Goal: Task Accomplishment & Management: Manage account settings

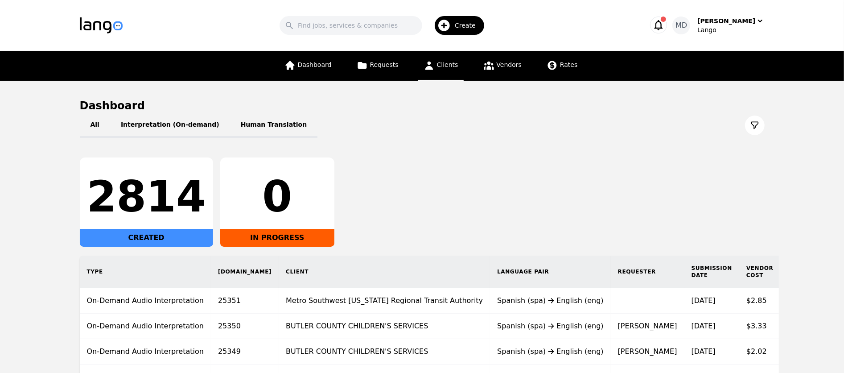
click at [437, 66] on span "Clients" at bounding box center [447, 64] width 21 height 7
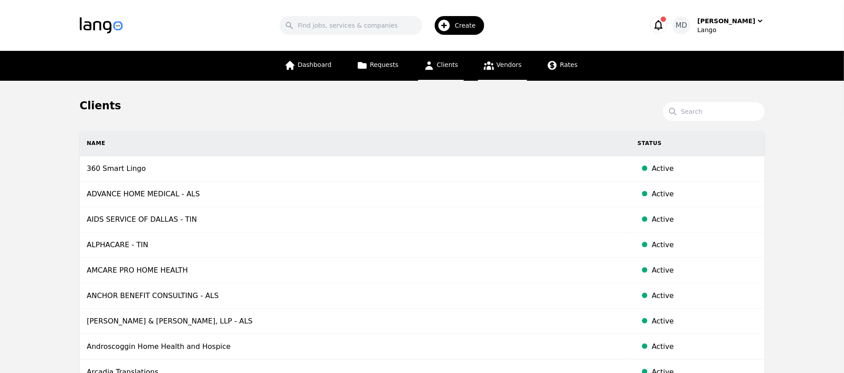
click at [509, 63] on span "Vendors" at bounding box center [509, 64] width 25 height 7
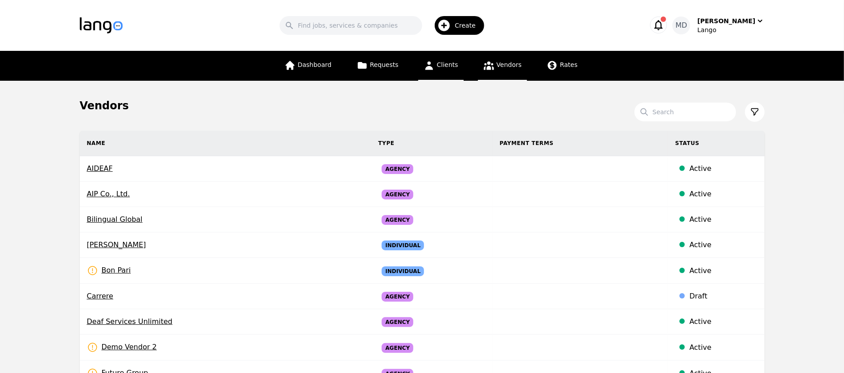
click at [438, 71] on link "Clients" at bounding box center [440, 66] width 45 height 30
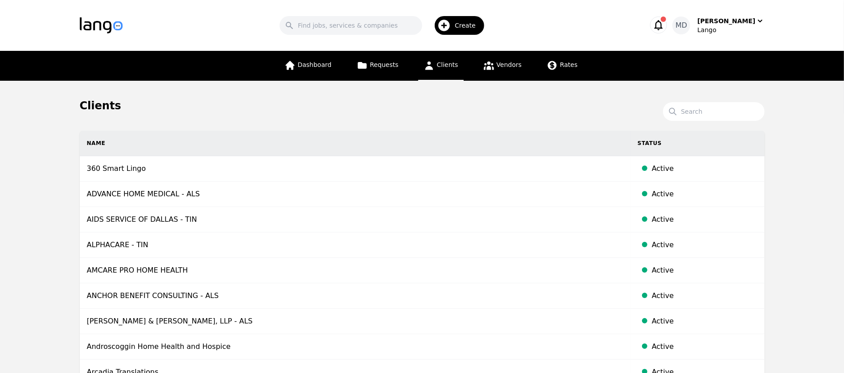
click at [468, 26] on div "Create" at bounding box center [460, 25] width 50 height 19
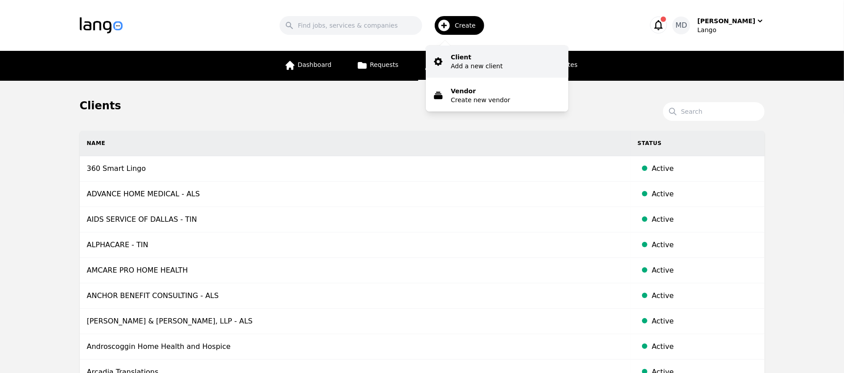
click at [502, 62] on p "Add a new client" at bounding box center [477, 66] width 52 height 9
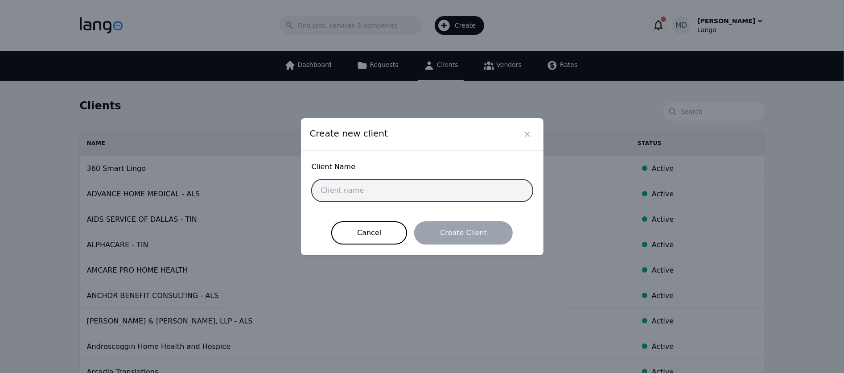
click at [376, 191] on input "text" at bounding box center [422, 190] width 221 height 22
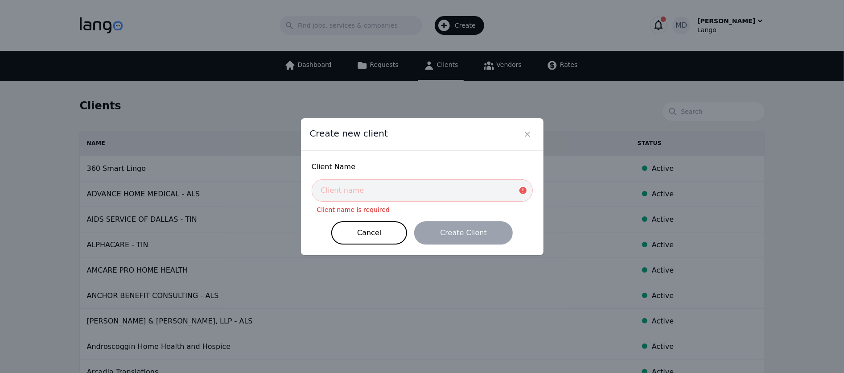
click at [323, 221] on form "Client Name Client name is required Cancel Create Client" at bounding box center [422, 202] width 221 height 83
click at [531, 135] on icon "Close" at bounding box center [527, 134] width 9 height 9
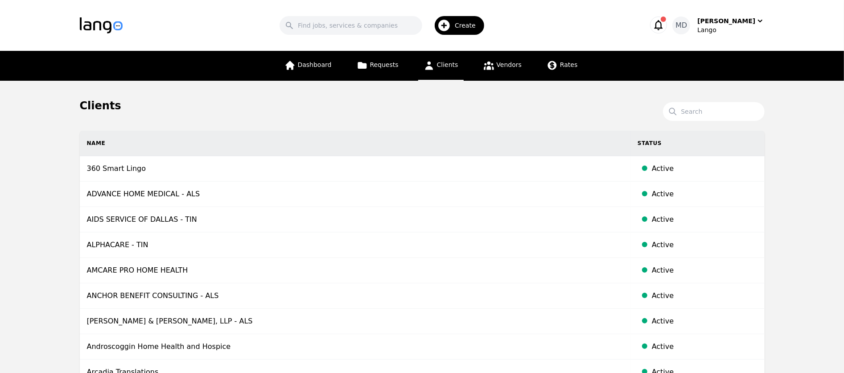
click at [476, 27] on span "Create" at bounding box center [468, 25] width 27 height 9
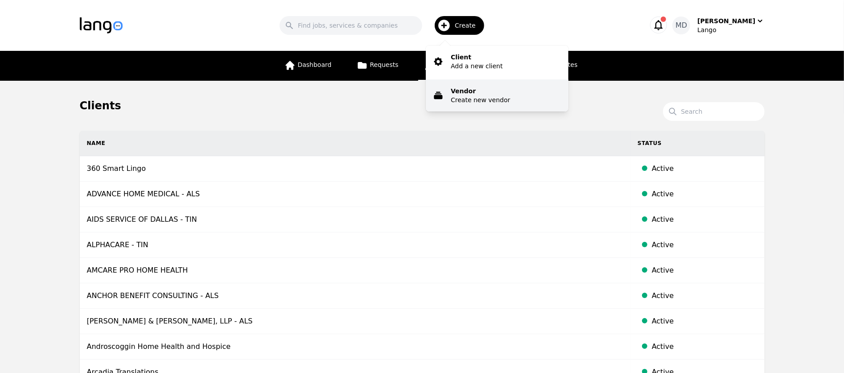
click at [466, 92] on p "Vendor" at bounding box center [480, 91] width 59 height 9
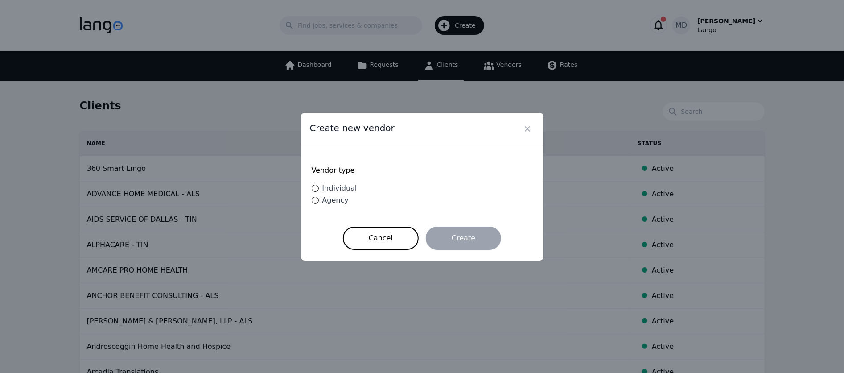
click at [319, 203] on div "Agency" at bounding box center [334, 200] width 30 height 11
click at [318, 203] on input "Agency" at bounding box center [315, 200] width 7 height 7
radio input "true"
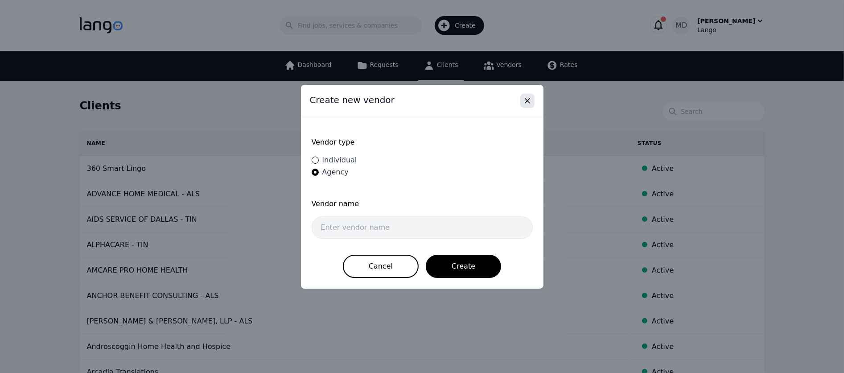
click at [529, 103] on icon "Close" at bounding box center [527, 101] width 4 height 4
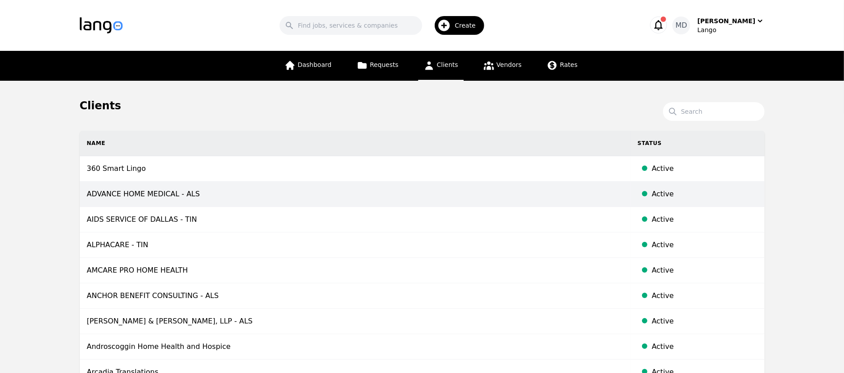
click at [169, 193] on td "ADVANCE HOME MEDICAL - ALS" at bounding box center [355, 194] width 551 height 25
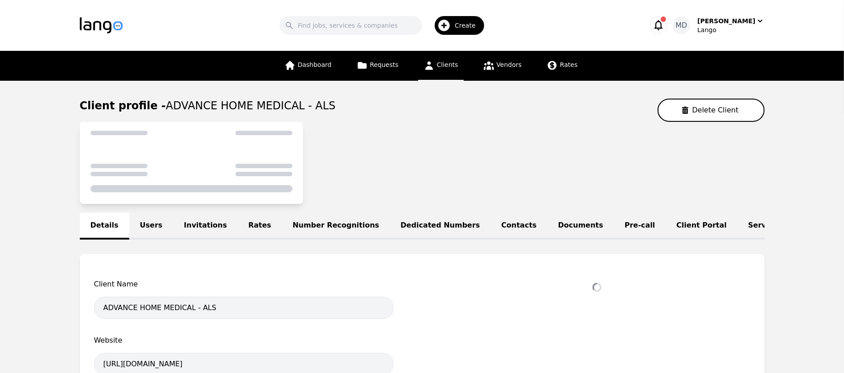
select select "active"
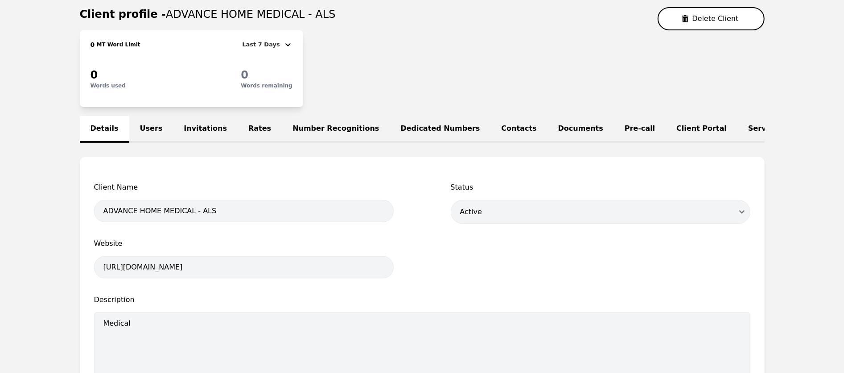
scroll to position [121, 0]
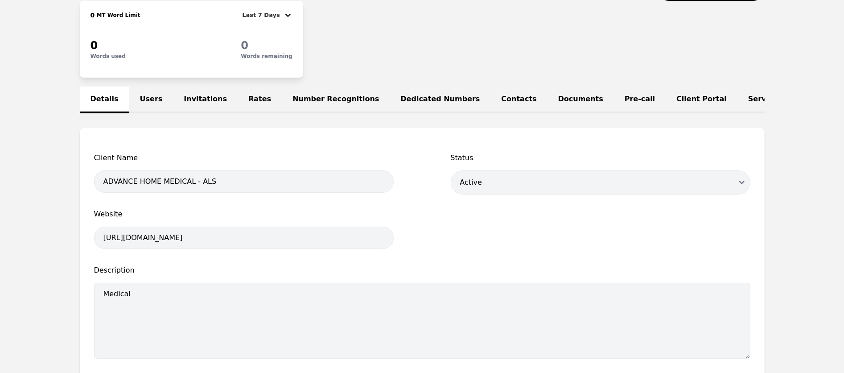
click at [152, 99] on link "Users" at bounding box center [151, 100] width 44 height 27
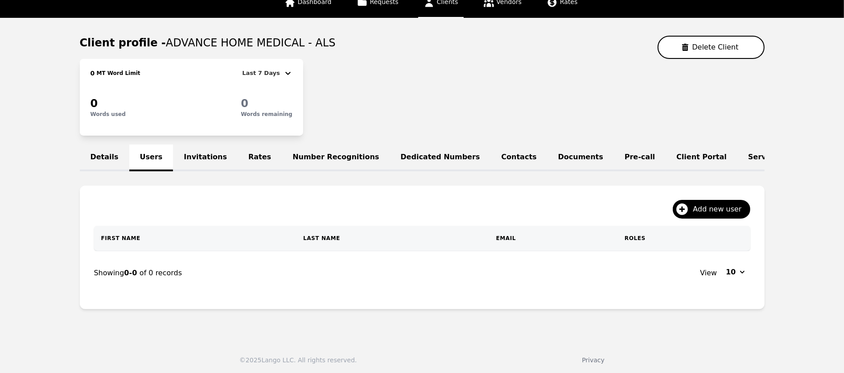
scroll to position [92, 0]
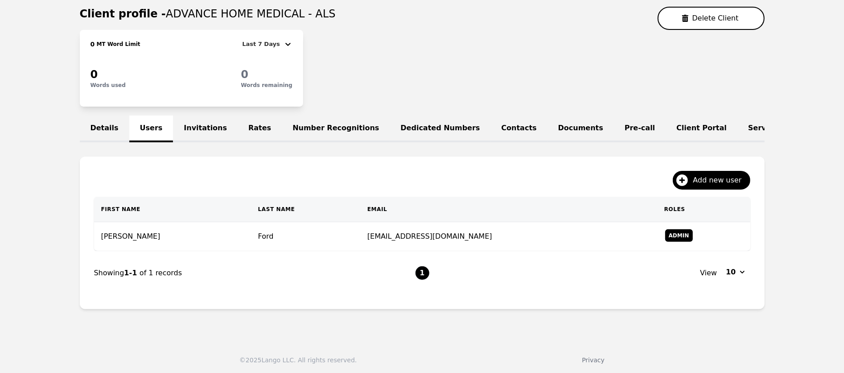
click at [202, 129] on link "Invitations" at bounding box center [205, 129] width 65 height 27
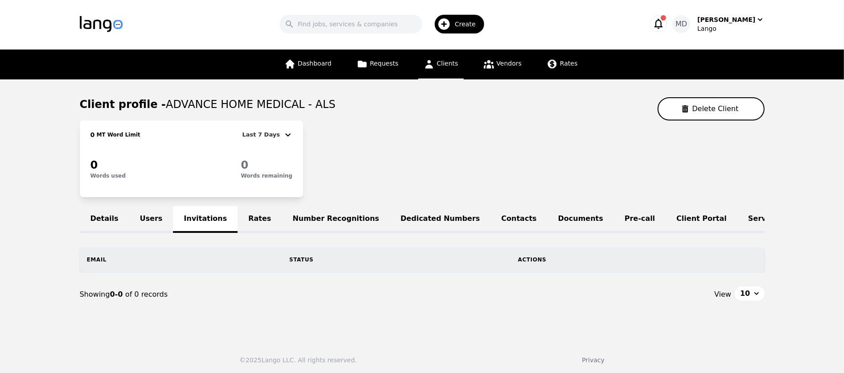
scroll to position [52, 0]
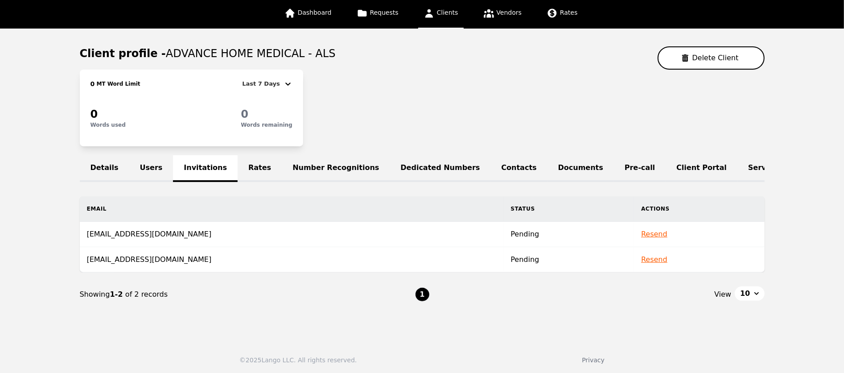
click at [252, 166] on link "Rates" at bounding box center [260, 168] width 44 height 27
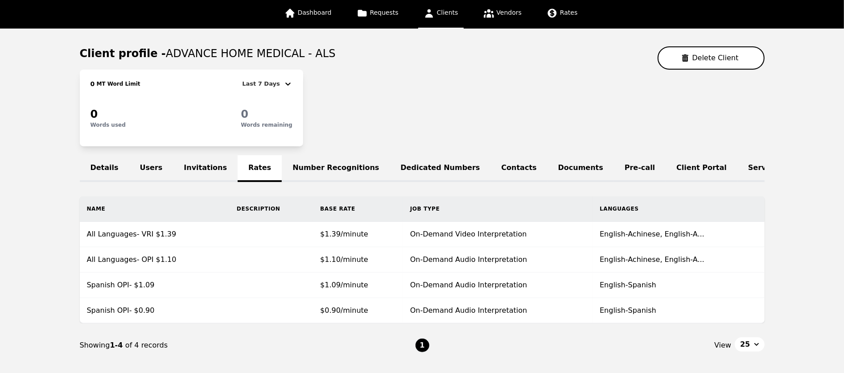
scroll to position [66, 0]
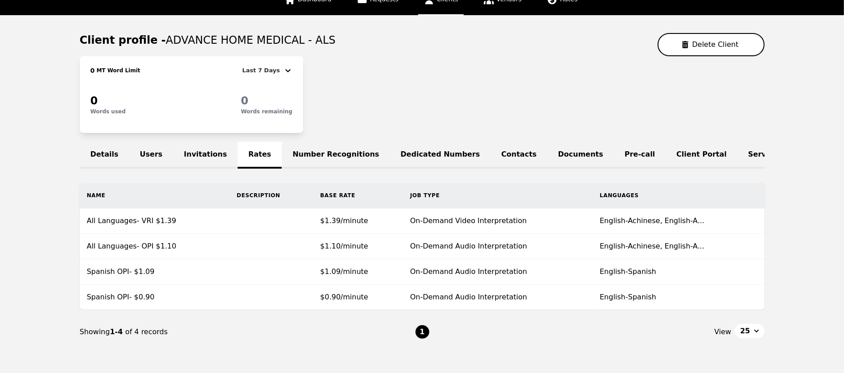
click at [328, 159] on link "Number Recognitions" at bounding box center [336, 155] width 108 height 27
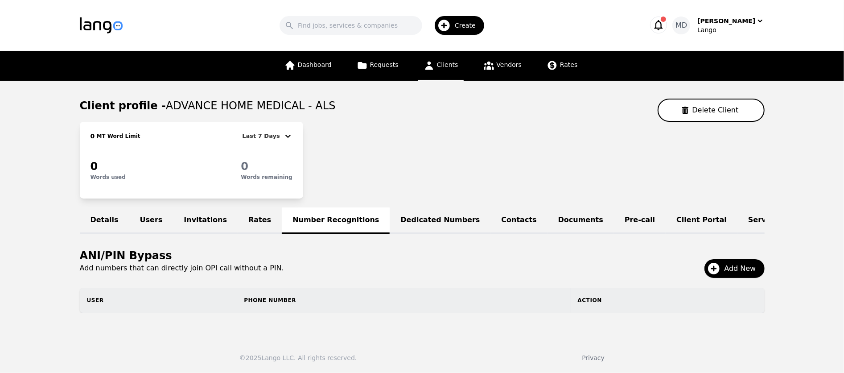
click at [408, 219] on link "Dedicated Numbers" at bounding box center [440, 220] width 101 height 27
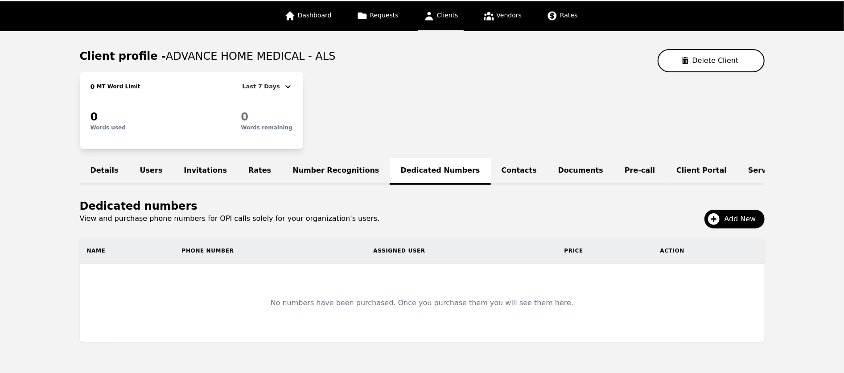
scroll to position [76, 0]
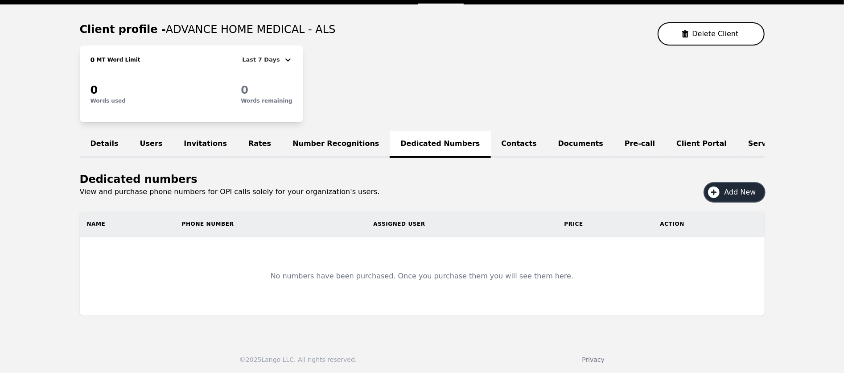
click at [734, 191] on span "Add New" at bounding box center [744, 192] width 38 height 11
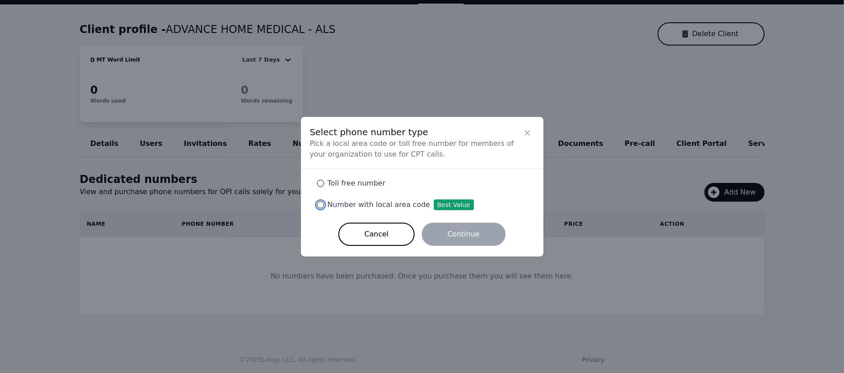
click at [321, 203] on input "Number with local area code Best Value" at bounding box center [320, 204] width 7 height 7
radio input "true"
click at [491, 231] on button "Continue" at bounding box center [464, 234] width 84 height 23
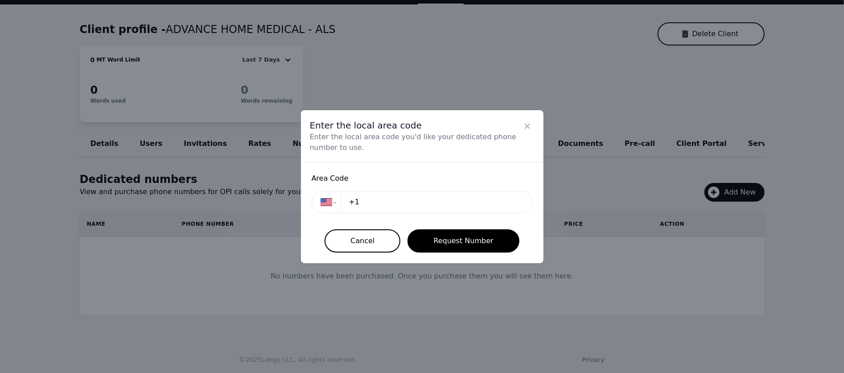
click at [421, 210] on input "+1" at bounding box center [433, 202] width 180 height 18
type input "+1 817"
click at [466, 244] on button "Request Number" at bounding box center [464, 240] width 112 height 23
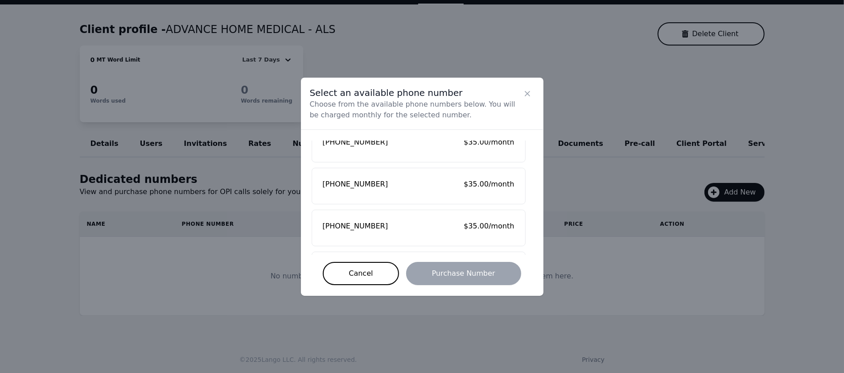
scroll to position [94, 0]
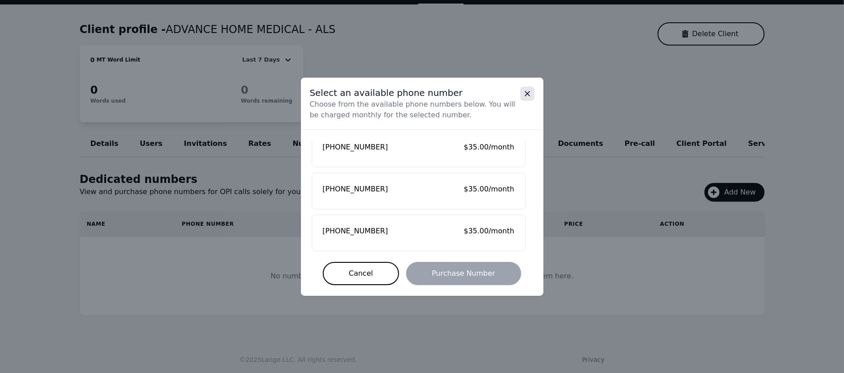
click at [527, 95] on icon "Close" at bounding box center [527, 93] width 9 height 9
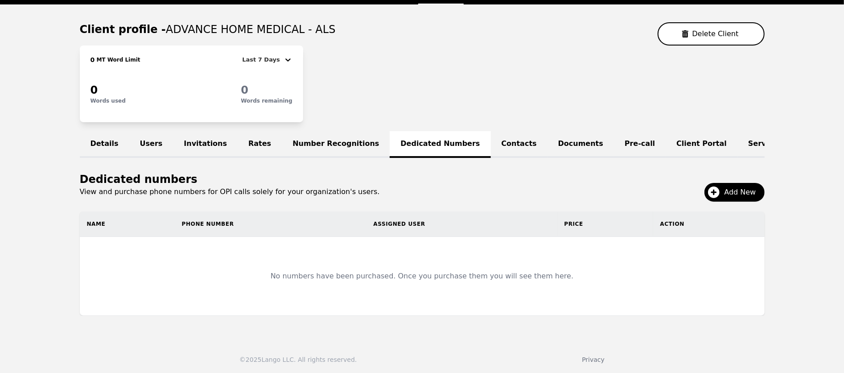
click at [245, 142] on link "Rates" at bounding box center [260, 144] width 44 height 27
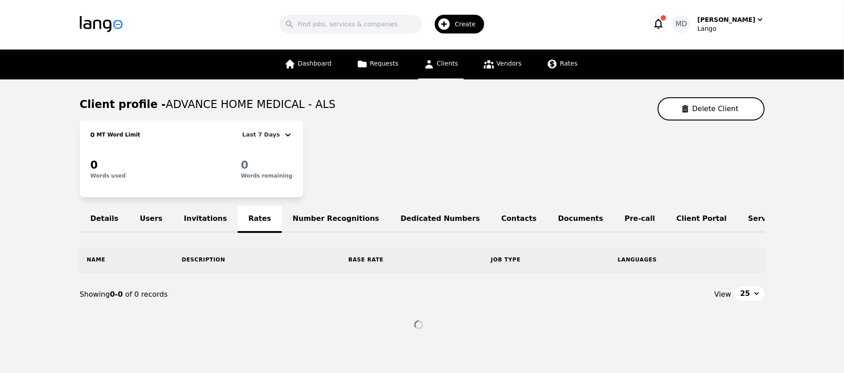
scroll to position [76, 0]
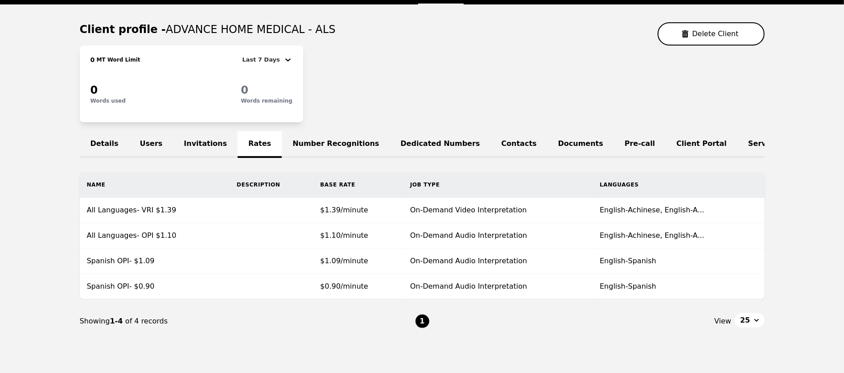
click at [310, 143] on link "Number Recognitions" at bounding box center [336, 144] width 108 height 27
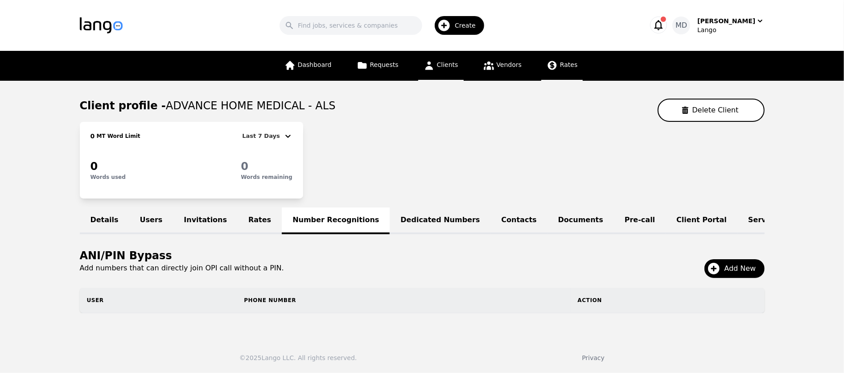
click at [563, 62] on span "Rates" at bounding box center [568, 64] width 17 height 7
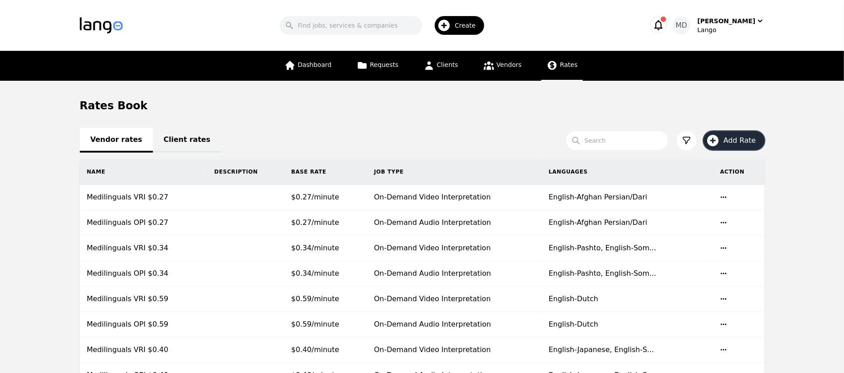
click at [740, 139] on span "Add Rate" at bounding box center [743, 140] width 39 height 11
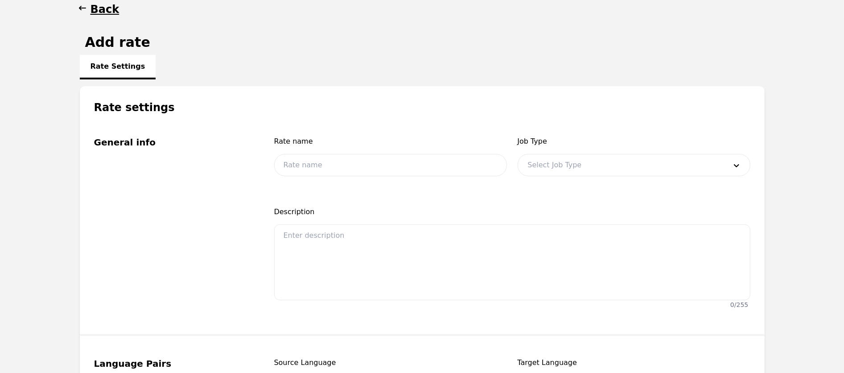
scroll to position [117, 0]
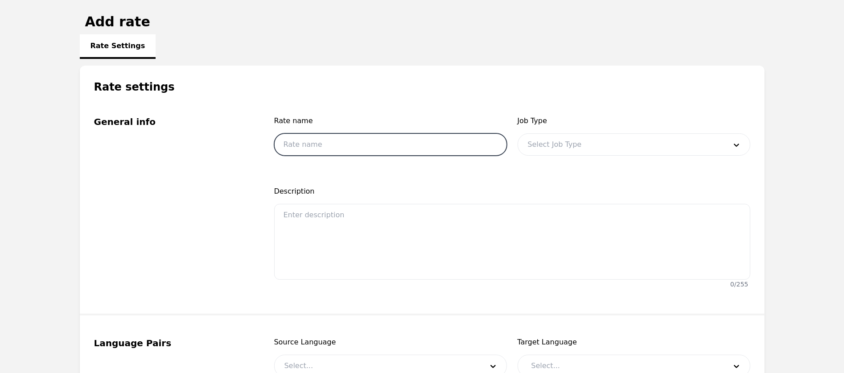
click at [342, 146] on input "text" at bounding box center [390, 144] width 233 height 22
click at [596, 130] on div "Job Type Select Job Type" at bounding box center [634, 138] width 233 height 45
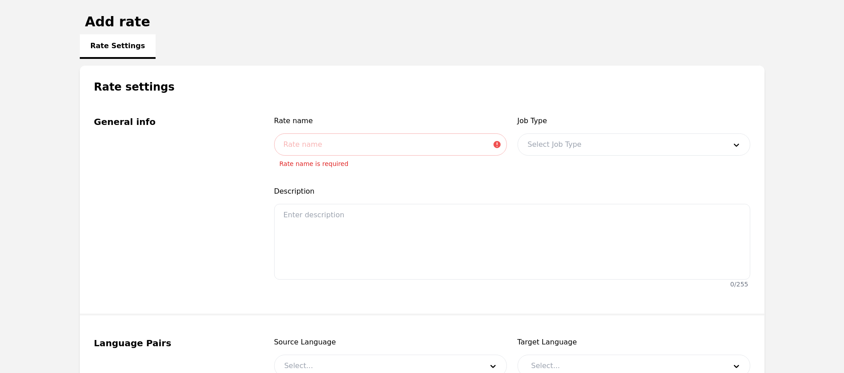
click at [591, 143] on div at bounding box center [620, 144] width 205 height 21
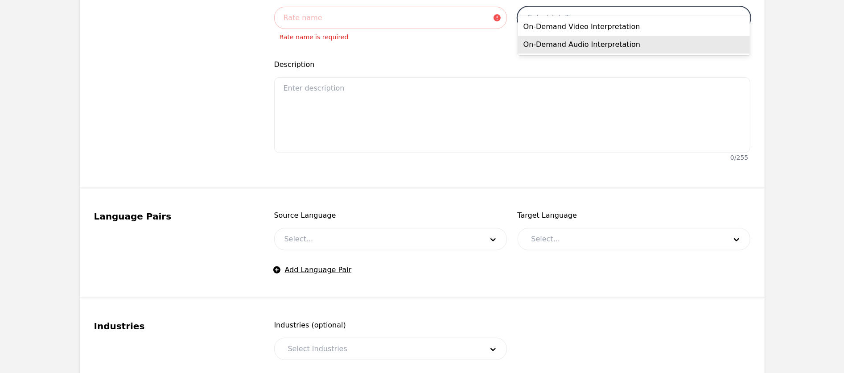
scroll to position [261, 0]
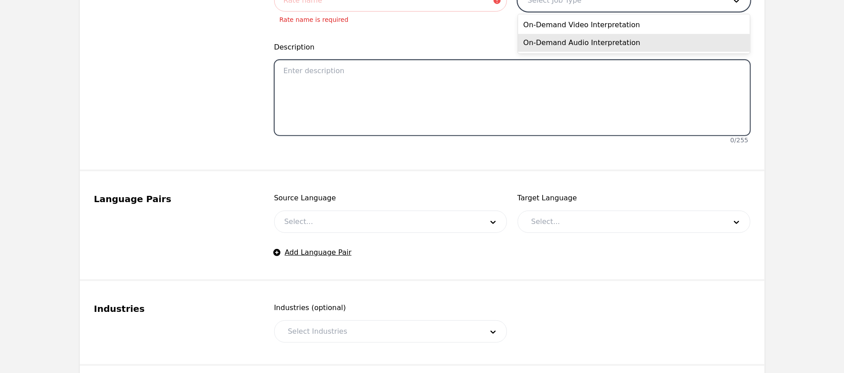
click at [453, 115] on textarea at bounding box center [512, 98] width 476 height 76
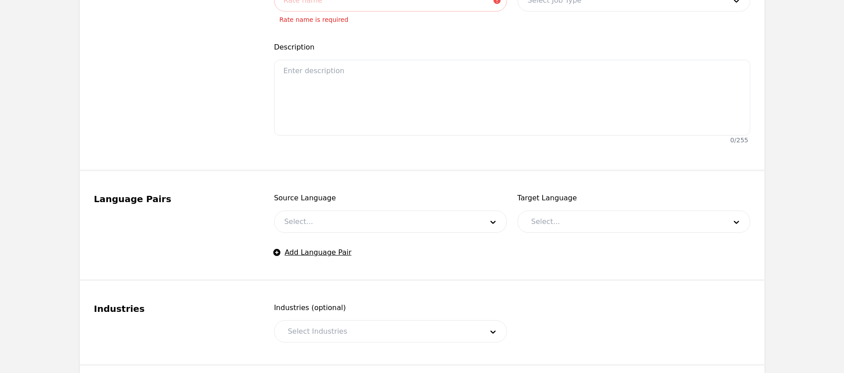
click at [403, 224] on div at bounding box center [377, 221] width 205 height 21
click at [393, 176] on fieldset "Language Pairs Source Language Select... Target Language Select... Add Language…" at bounding box center [422, 226] width 685 height 110
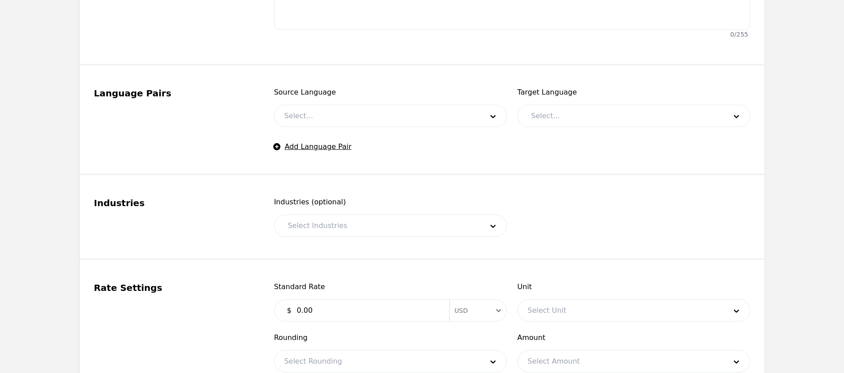
scroll to position [368, 0]
click at [332, 149] on button "Add Language Pair" at bounding box center [313, 145] width 78 height 11
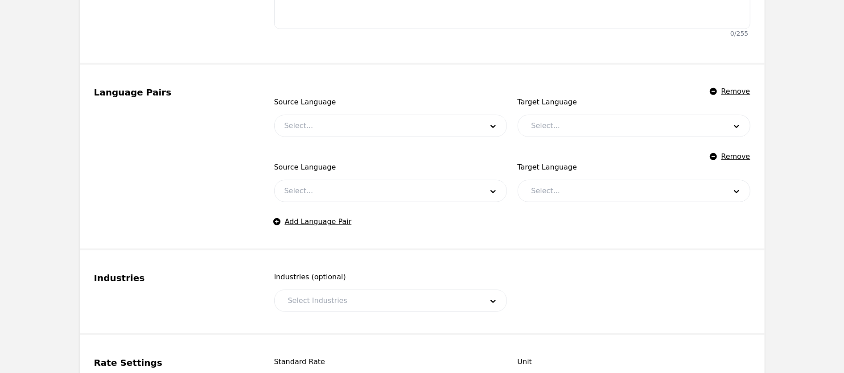
click at [320, 230] on fieldset "Language Pairs Remove Source Language Select... Target Language Select... Remov…" at bounding box center [422, 158] width 685 height 186
click at [320, 223] on button "Add Language Pair" at bounding box center [313, 221] width 78 height 11
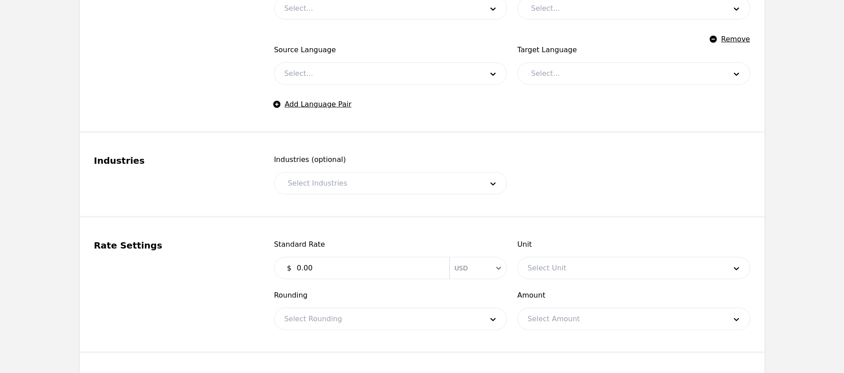
scroll to position [553, 0]
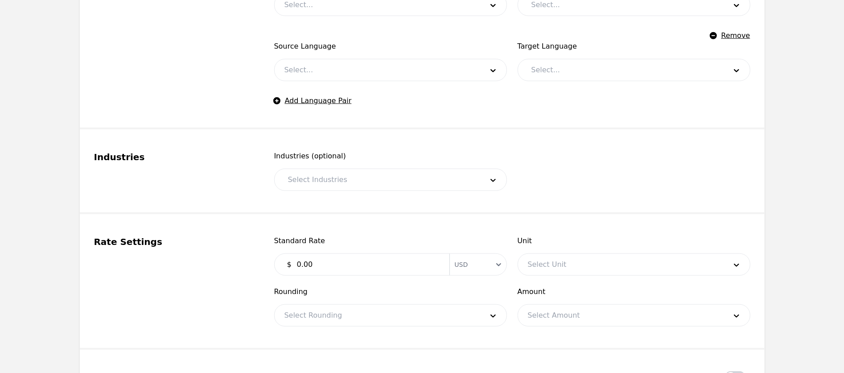
click at [335, 169] on div at bounding box center [379, 179] width 202 height 21
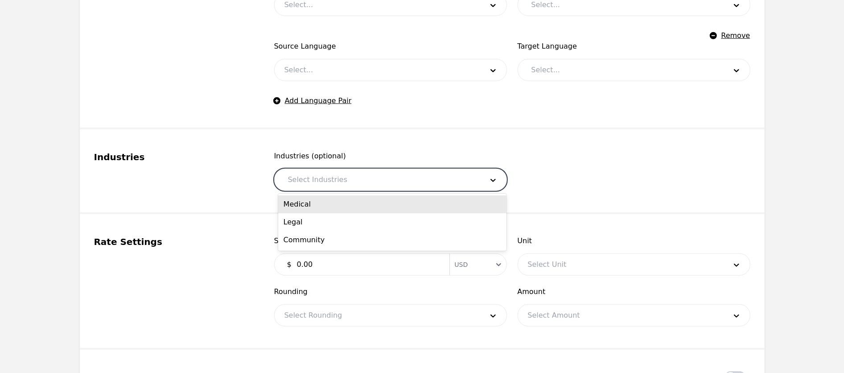
click at [524, 147] on fieldset "Industries Industries (optional) Medical, 1 of 3. 3 results available. Use Up a…" at bounding box center [422, 171] width 685 height 85
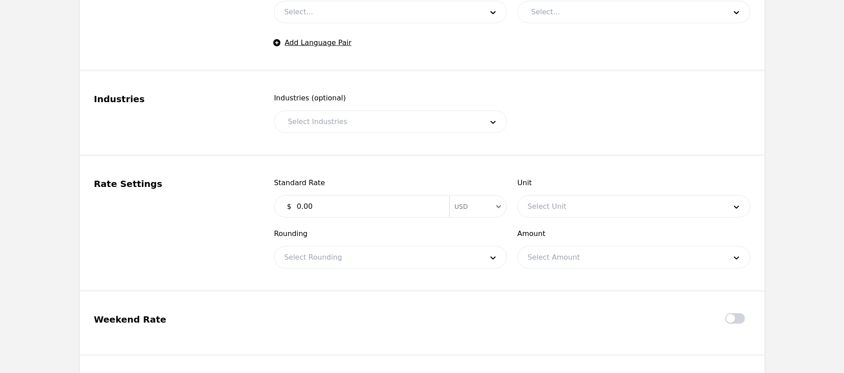
scroll to position [673, 0]
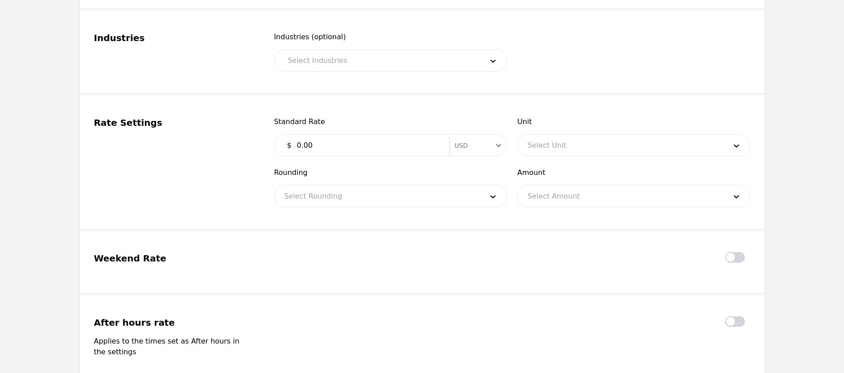
click at [376, 151] on input "0.00" at bounding box center [368, 145] width 153 height 18
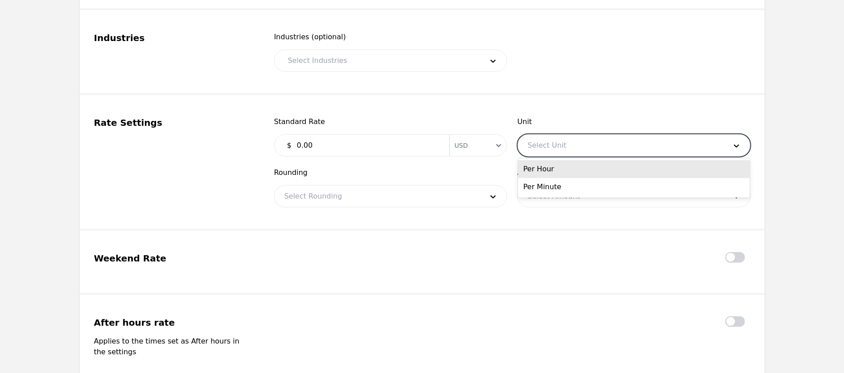
click at [593, 145] on div at bounding box center [620, 145] width 205 height 21
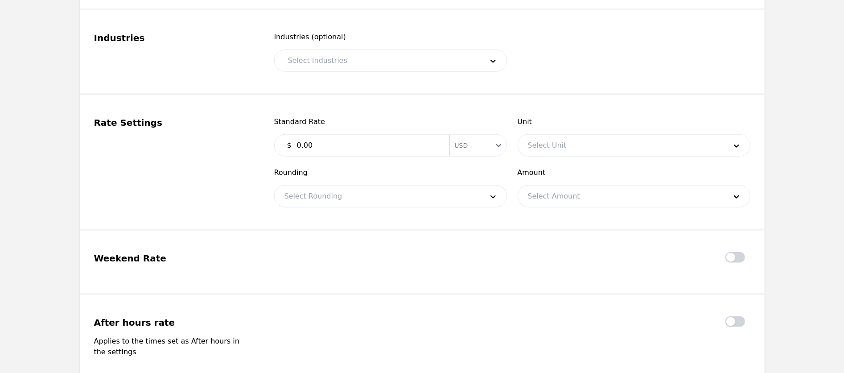
click at [379, 231] on fieldset "Weekend Rate" at bounding box center [422, 263] width 685 height 64
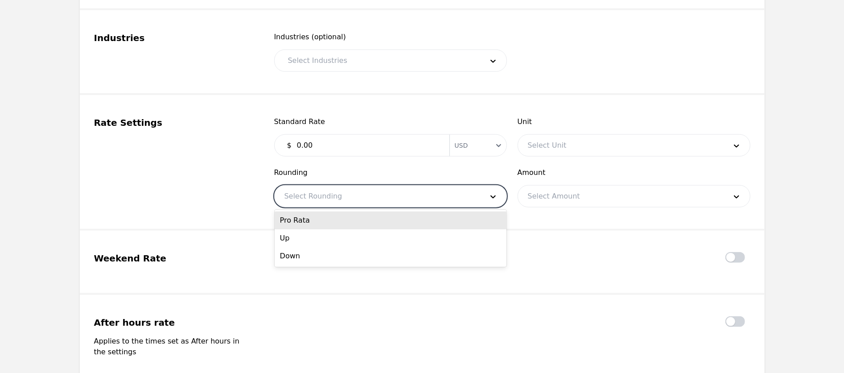
click at [381, 199] on div at bounding box center [377, 196] width 205 height 21
click at [614, 205] on div at bounding box center [620, 196] width 205 height 21
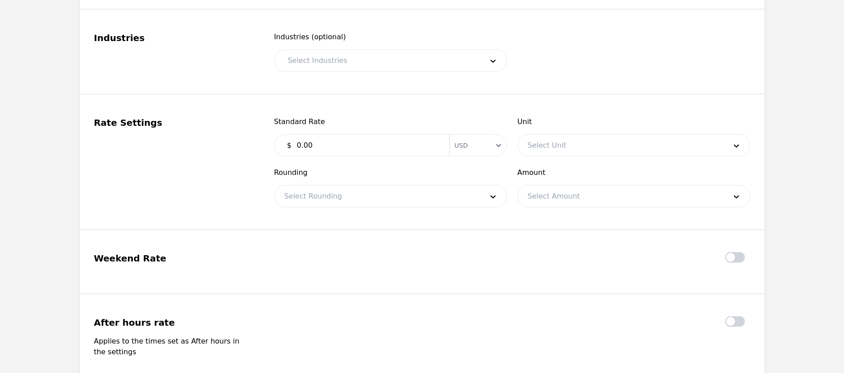
click at [417, 238] on fieldset "Weekend Rate" at bounding box center [422, 263] width 685 height 64
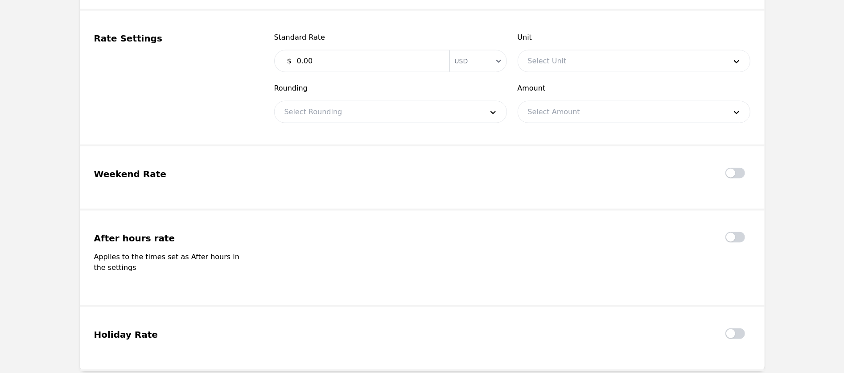
scroll to position [764, 0]
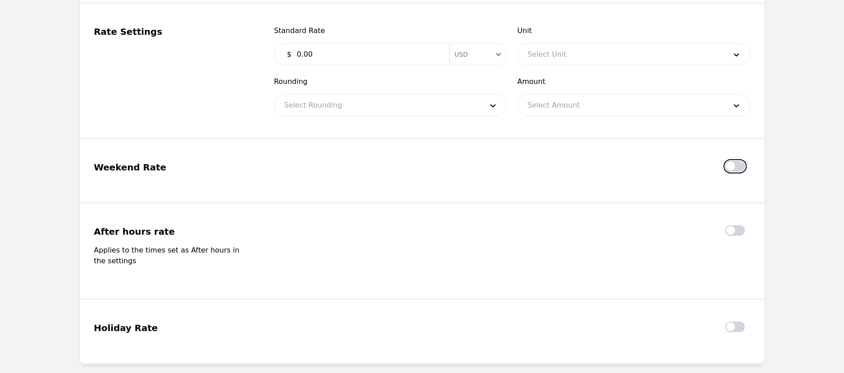
click at [738, 164] on button "button" at bounding box center [736, 166] width 20 height 11
checkbox input "true"
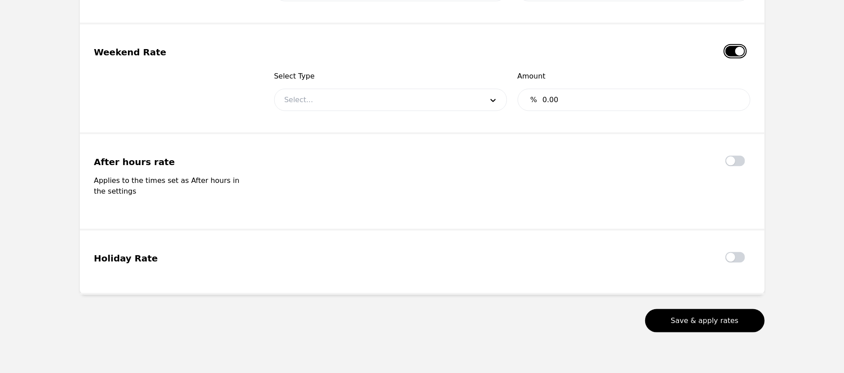
scroll to position [894, 0]
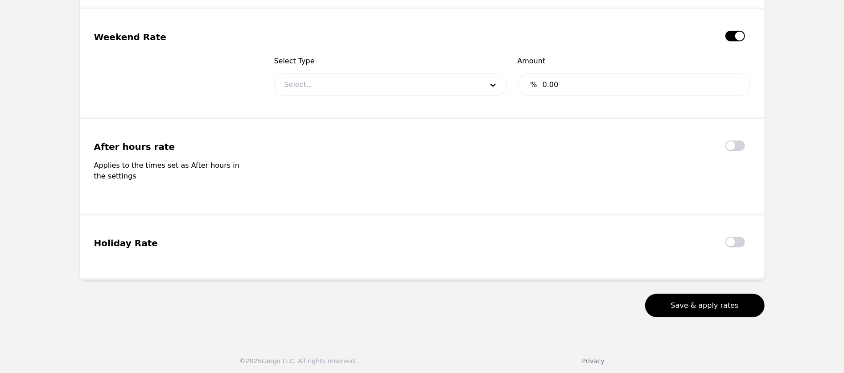
click at [739, 149] on div at bounding box center [738, 145] width 25 height 11
click at [738, 148] on button "button" at bounding box center [736, 145] width 20 height 11
checkbox input "true"
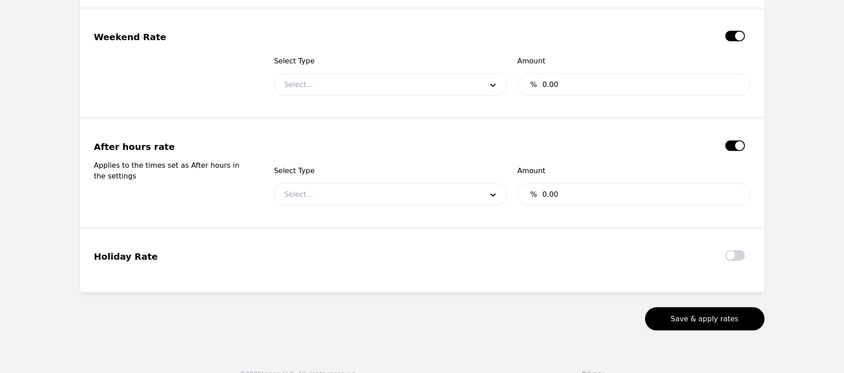
click at [746, 253] on div at bounding box center [738, 255] width 25 height 11
click at [743, 255] on button "button" at bounding box center [736, 255] width 20 height 11
checkbox input "true"
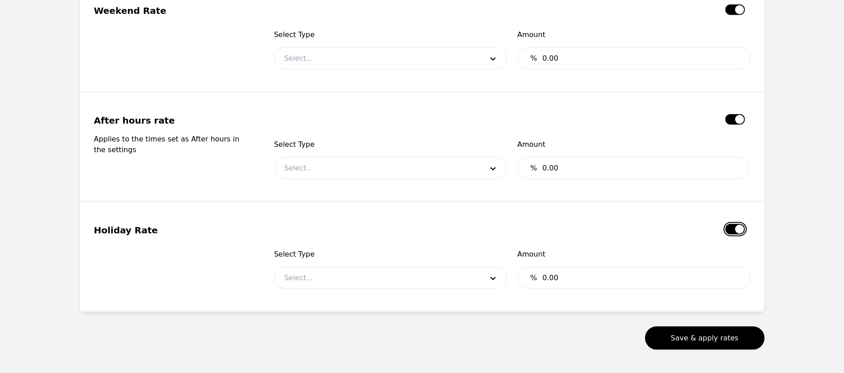
scroll to position [906, 0]
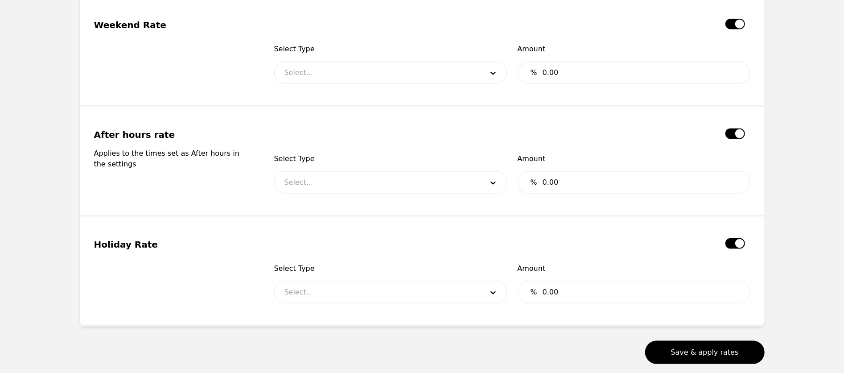
click at [605, 74] on input "0.00" at bounding box center [640, 73] width 207 height 18
click at [421, 69] on div at bounding box center [377, 72] width 205 height 21
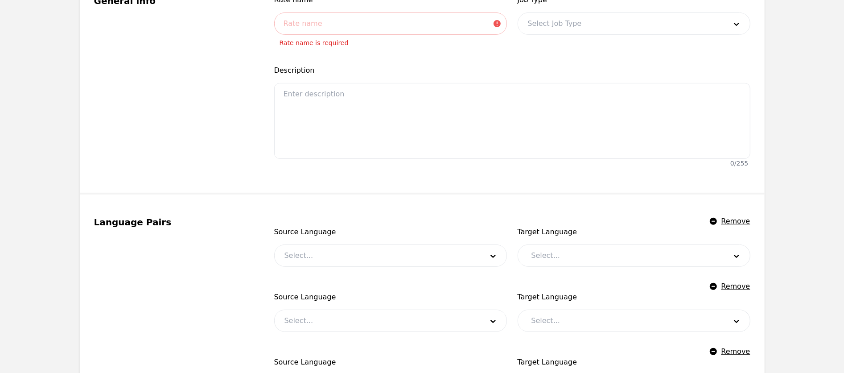
scroll to position [0, 0]
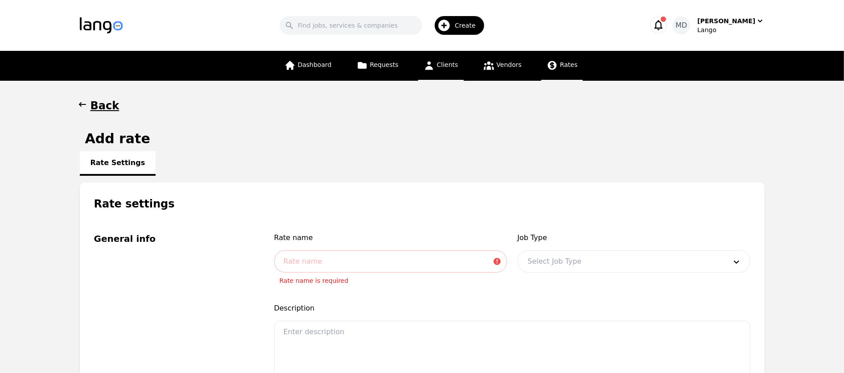
click at [446, 65] on span "Clients" at bounding box center [447, 64] width 21 height 7
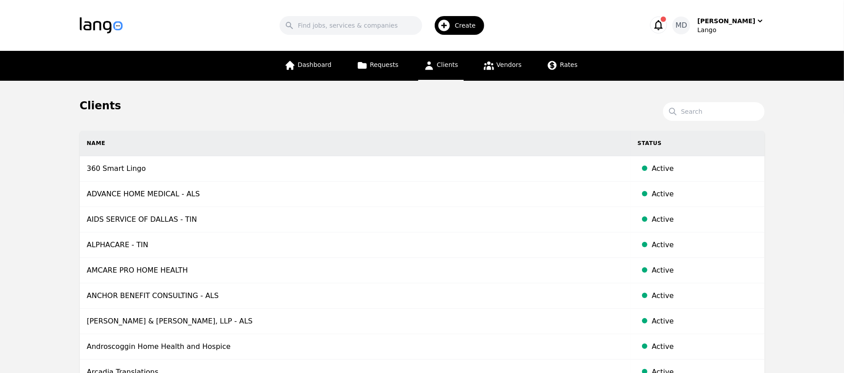
click at [442, 68] on span "Clients" at bounding box center [447, 64] width 21 height 7
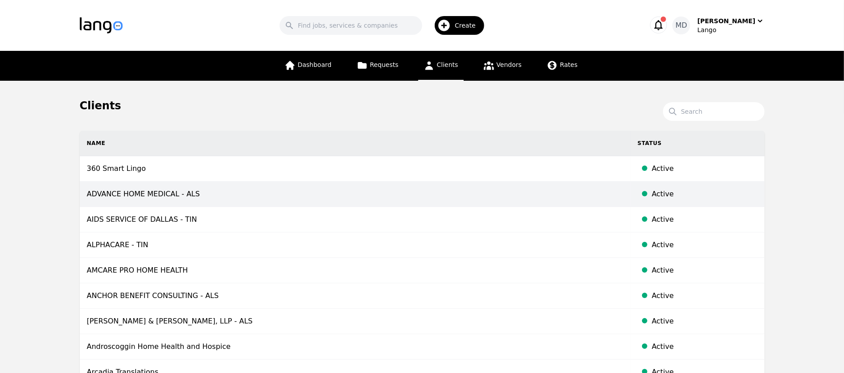
click at [157, 194] on td "ADVANCE HOME MEDICAL - ALS" at bounding box center [355, 194] width 551 height 25
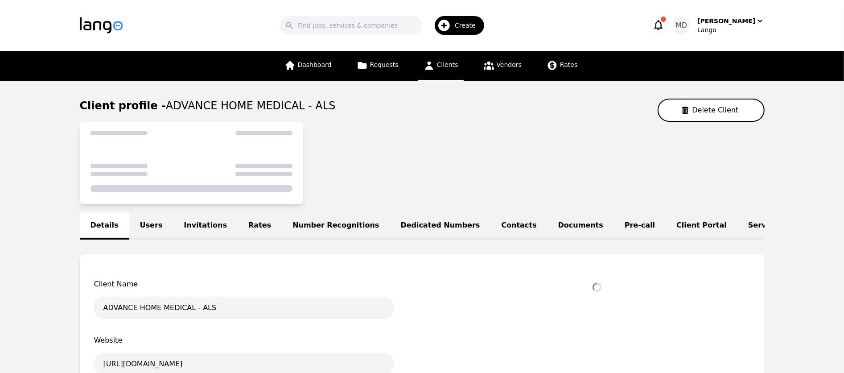
select select "active"
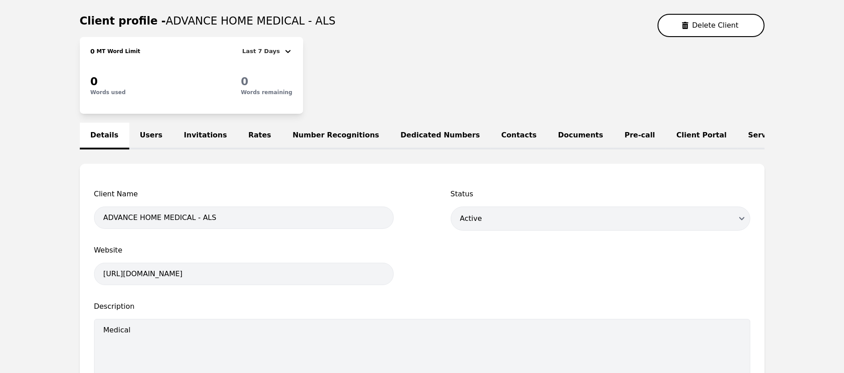
scroll to position [86, 0]
click at [491, 129] on link "Contacts" at bounding box center [519, 135] width 57 height 27
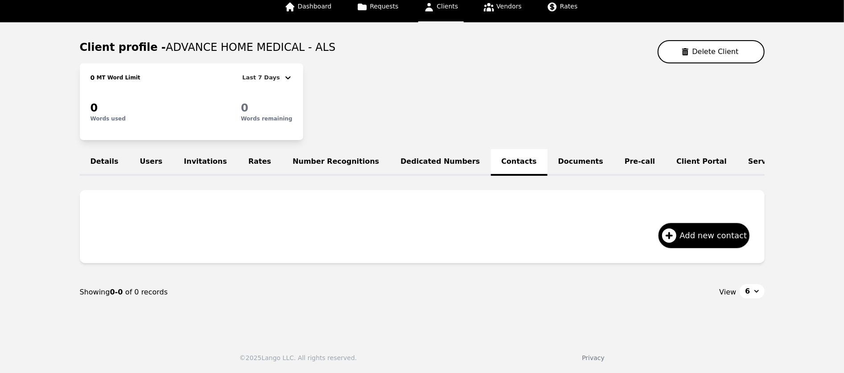
scroll to position [55, 0]
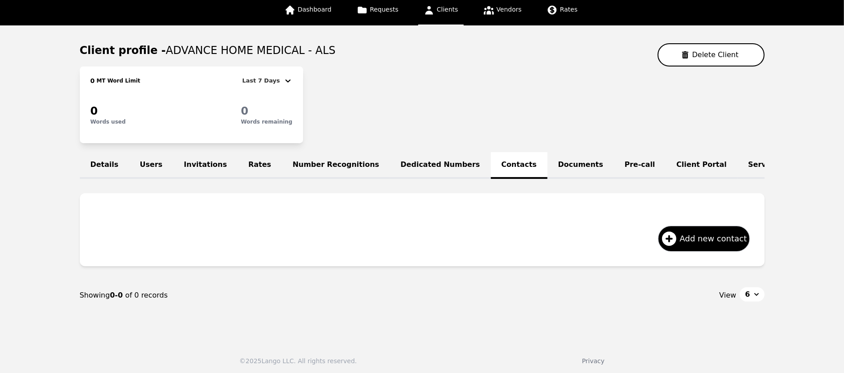
click at [548, 160] on link "Documents" at bounding box center [581, 165] width 66 height 27
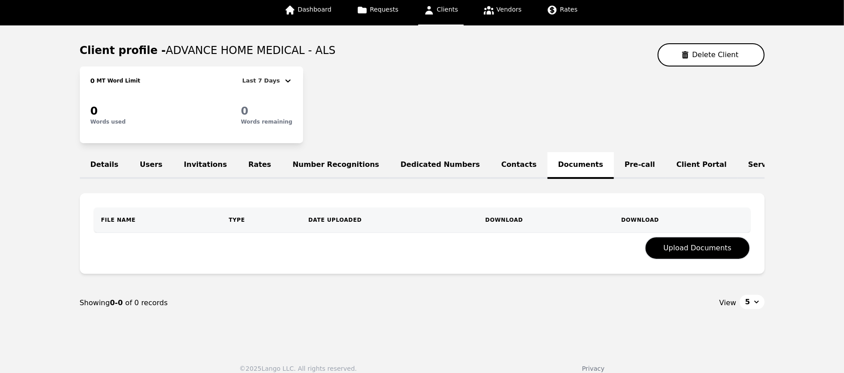
click at [614, 169] on link "Pre-call" at bounding box center [640, 165] width 52 height 27
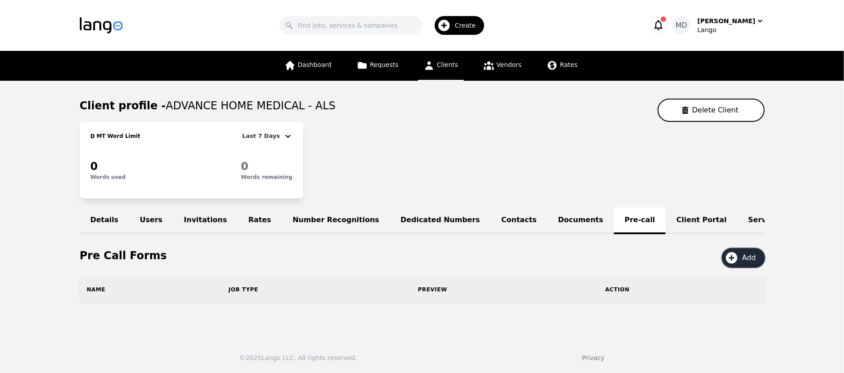
click at [740, 256] on button "Add" at bounding box center [744, 257] width 42 height 19
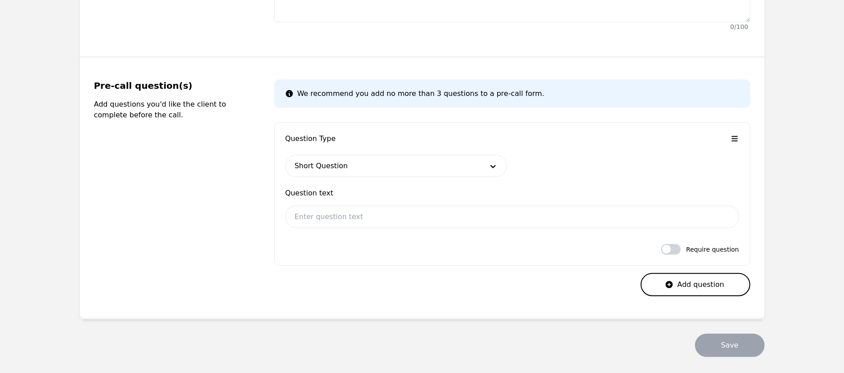
scroll to position [298, 0]
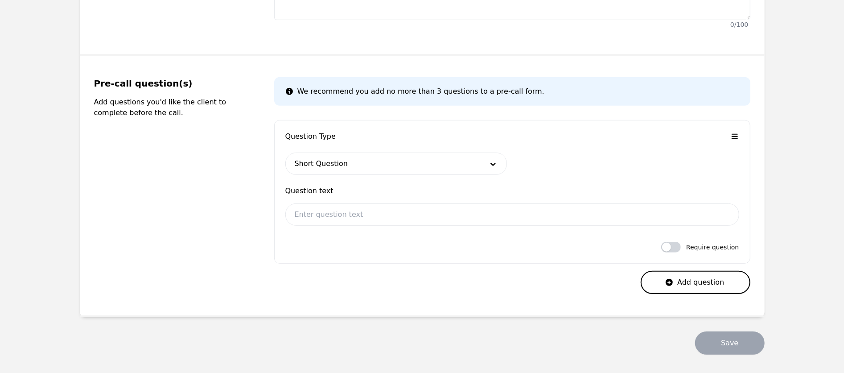
click at [341, 170] on div at bounding box center [383, 163] width 194 height 21
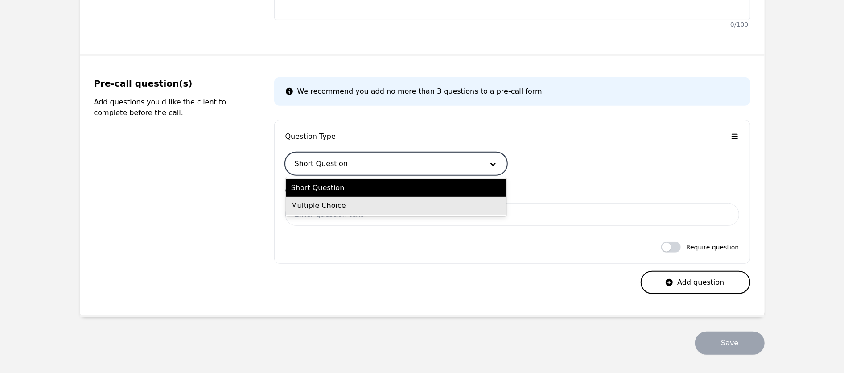
click at [336, 200] on div "Multiple Choice" at bounding box center [396, 206] width 221 height 18
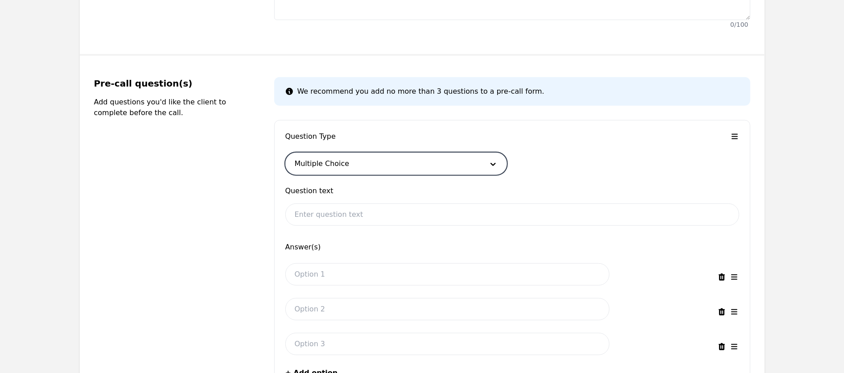
click at [218, 224] on div "Pre-call question(s) Add questions you'd like the client to complete before the…" at bounding box center [173, 259] width 159 height 364
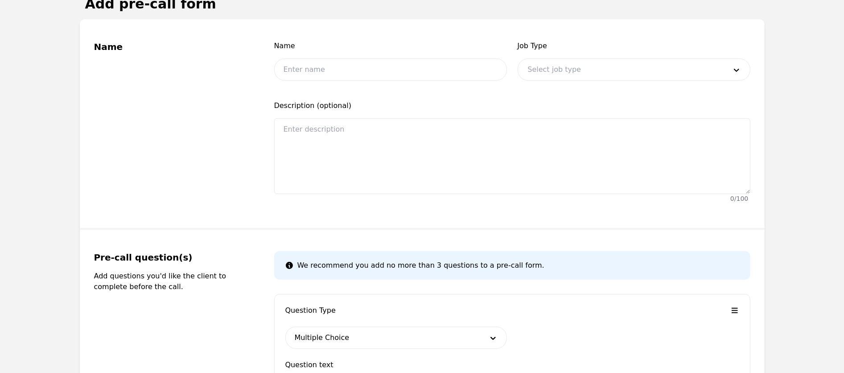
scroll to position [121, 0]
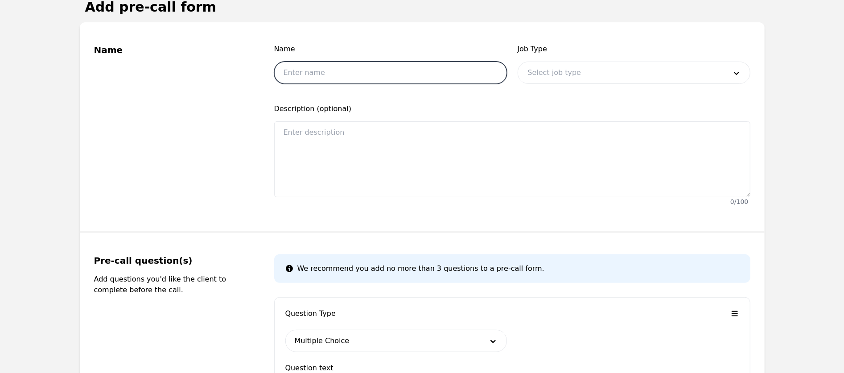
click at [351, 76] on input "text" at bounding box center [390, 73] width 233 height 22
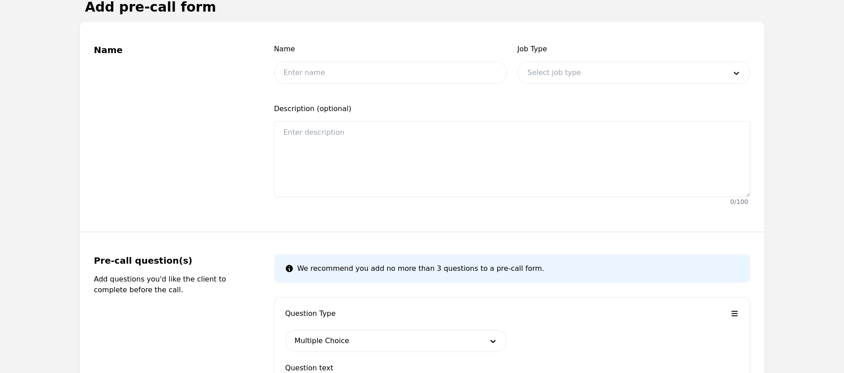
click at [188, 126] on div "Name" at bounding box center [173, 127] width 159 height 166
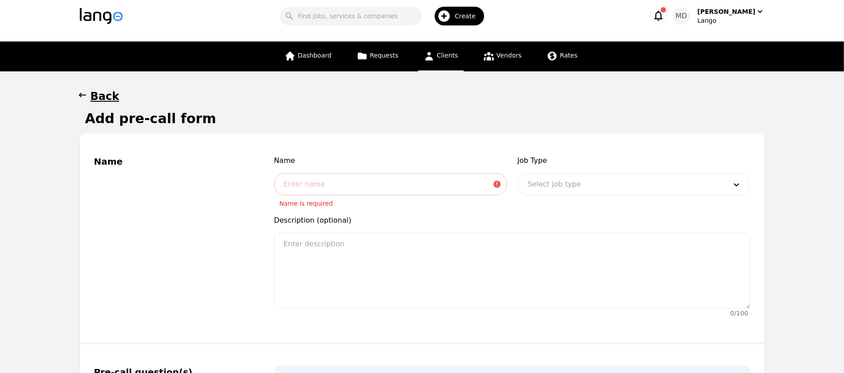
scroll to position [7, 0]
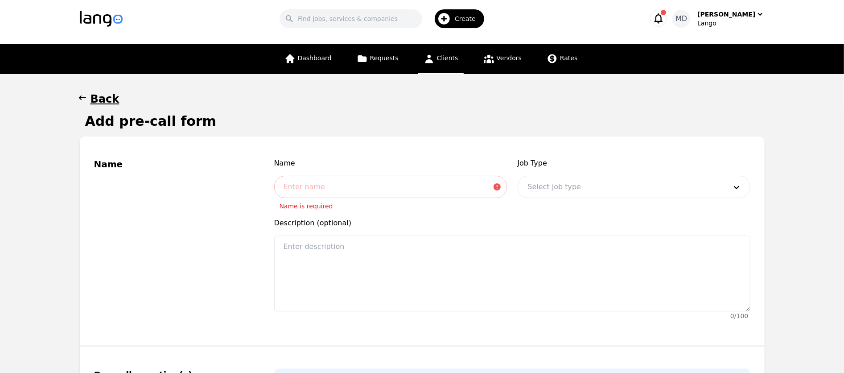
click at [100, 101] on h1 "Back" at bounding box center [105, 99] width 29 height 14
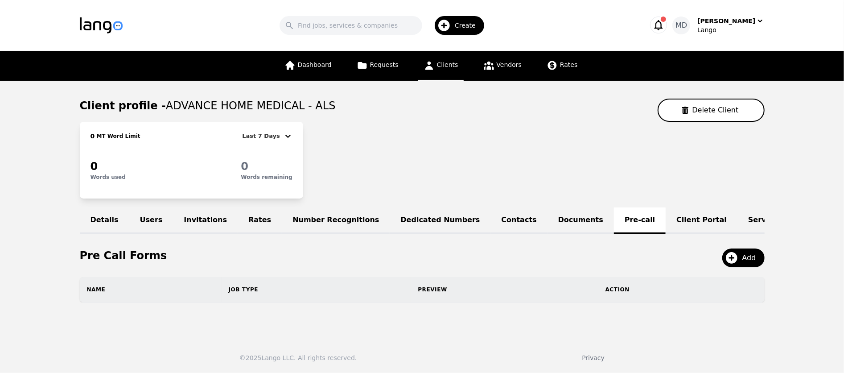
click at [597, 222] on div "Details Users Invitations Rates Number Recognitions Dedicated Numbers Contacts …" at bounding box center [422, 220] width 685 height 27
click at [727, 254] on icon "button" at bounding box center [732, 258] width 12 height 12
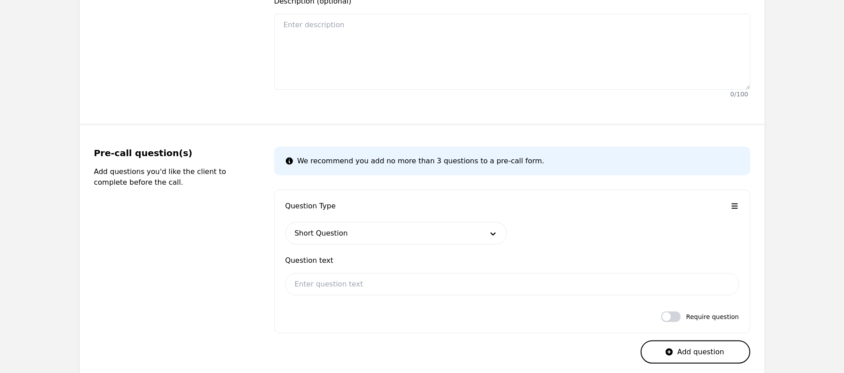
scroll to position [336, 0]
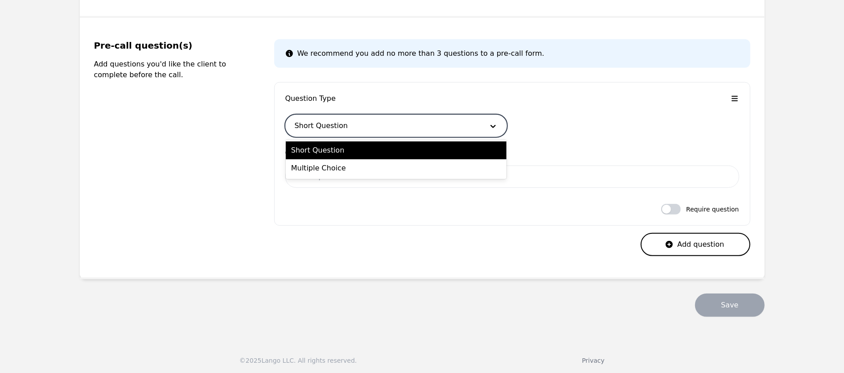
click at [397, 124] on div at bounding box center [383, 125] width 194 height 21
click at [371, 166] on div "Multiple Choice" at bounding box center [396, 168] width 221 height 18
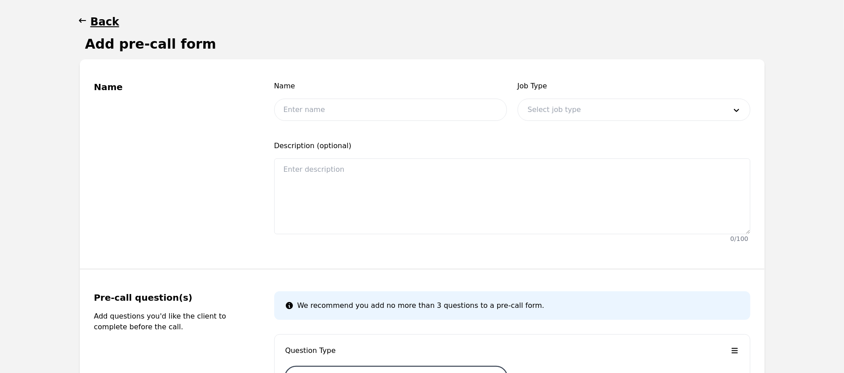
scroll to position [83, 0]
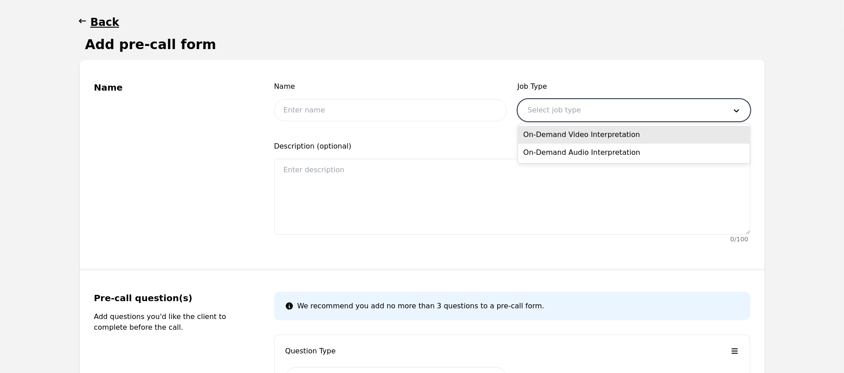
click at [568, 107] on div at bounding box center [620, 109] width 205 height 21
click at [568, 136] on div "On-Demand Video Interpretation" at bounding box center [634, 135] width 232 height 18
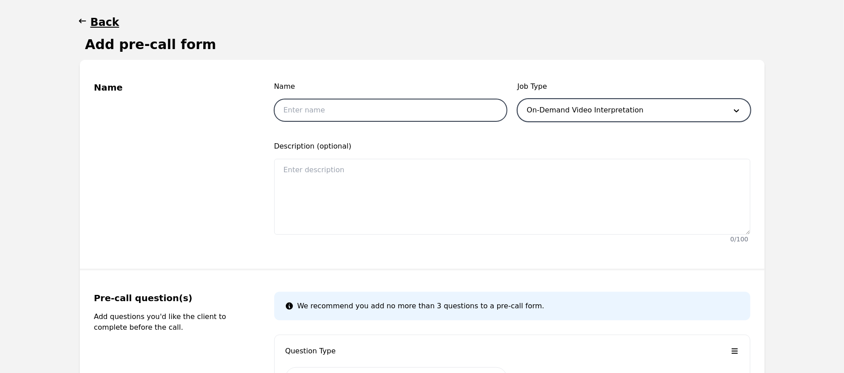
click at [396, 115] on input "text" at bounding box center [390, 110] width 233 height 22
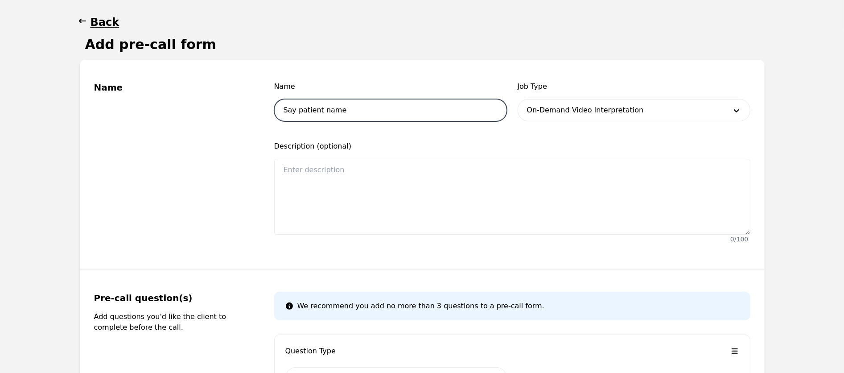
type input "Say patient name"
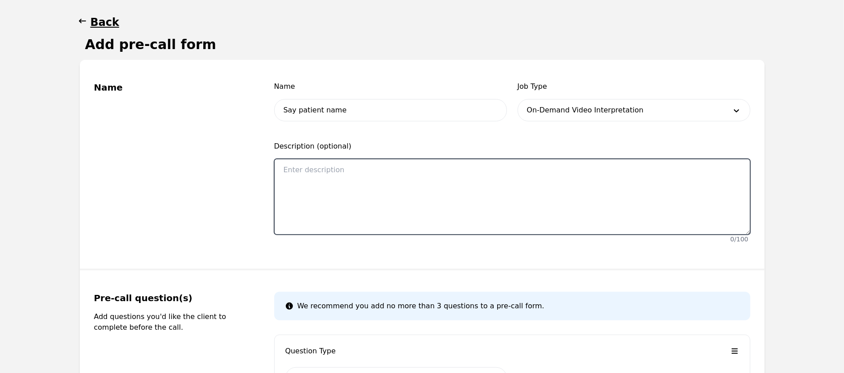
click at [415, 162] on textarea at bounding box center [512, 197] width 476 height 76
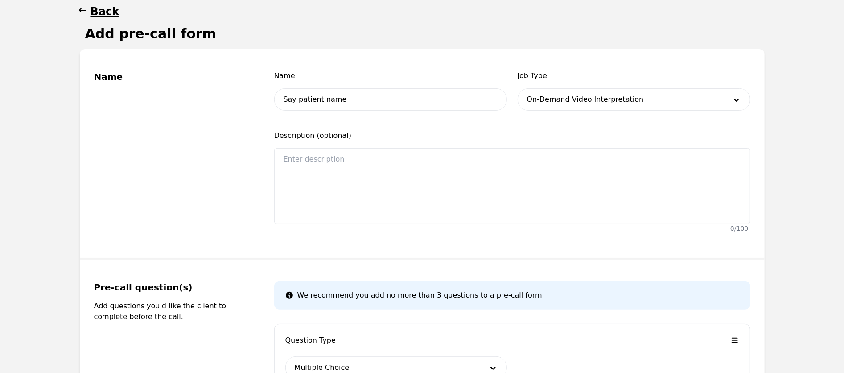
click at [214, 173] on div "Name" at bounding box center [173, 153] width 159 height 166
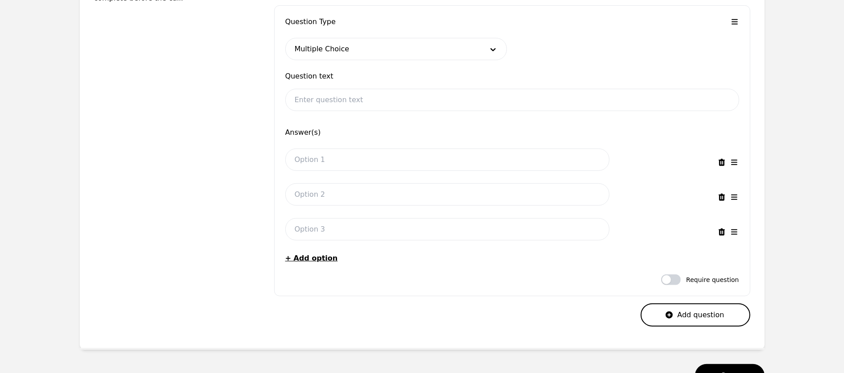
scroll to position [415, 0]
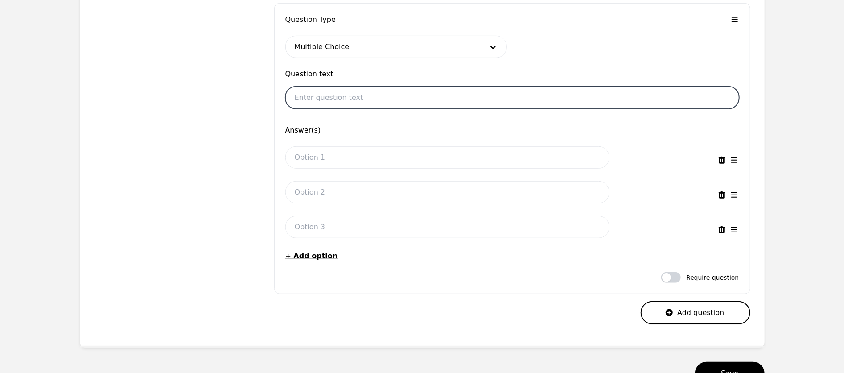
click at [344, 107] on input "text" at bounding box center [512, 98] width 454 height 22
type input "What Department you are calling from"
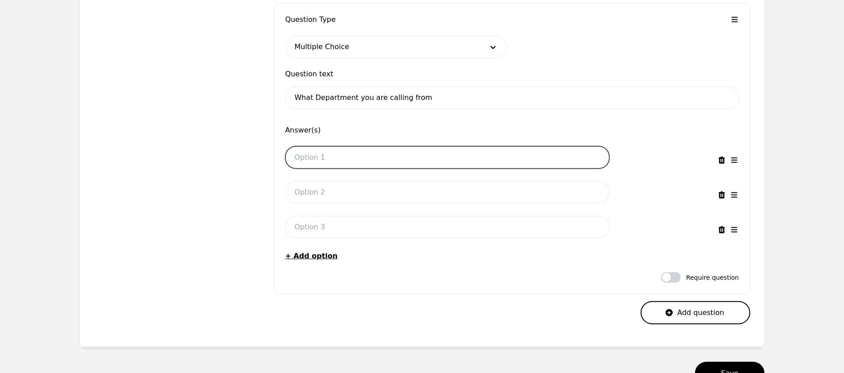
click at [342, 155] on input "text" at bounding box center [447, 157] width 324 height 22
type input "HR"
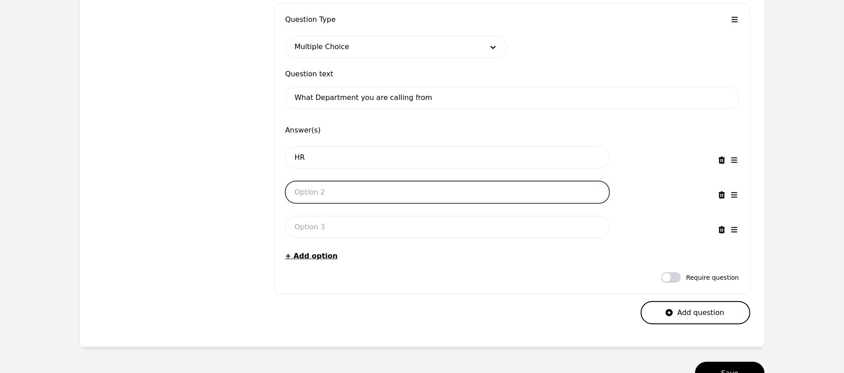
click at [306, 198] on input "text" at bounding box center [447, 192] width 324 height 22
type input "OPS"
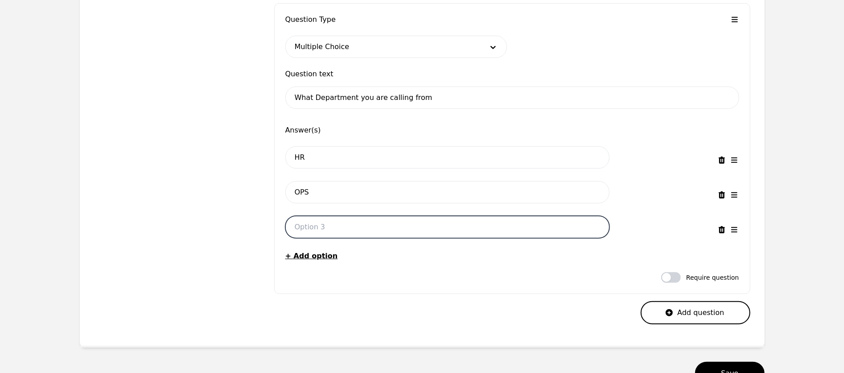
click at [321, 222] on input "text" at bounding box center [447, 227] width 324 height 22
type input "Sales"
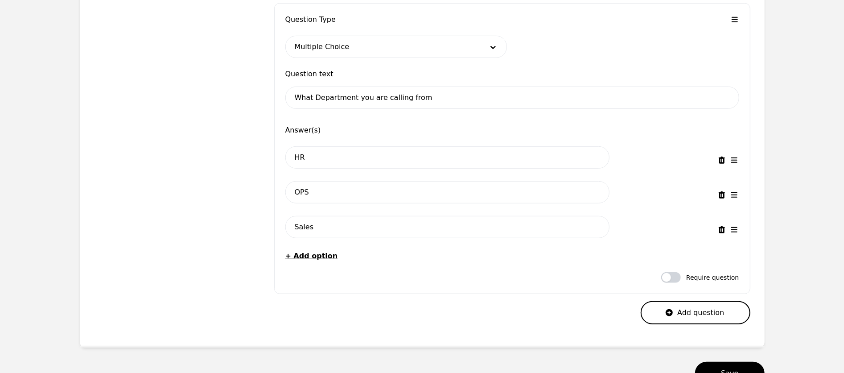
click at [247, 247] on div "Pre-call question(s) Add questions you'd like the client to complete before the…" at bounding box center [173, 142] width 159 height 364
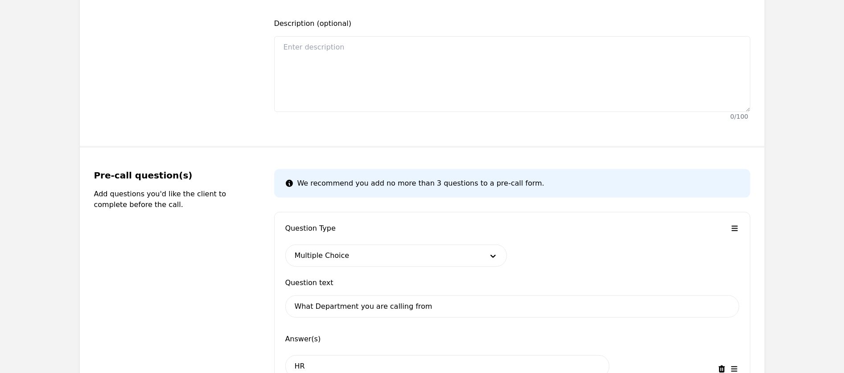
scroll to position [0, 0]
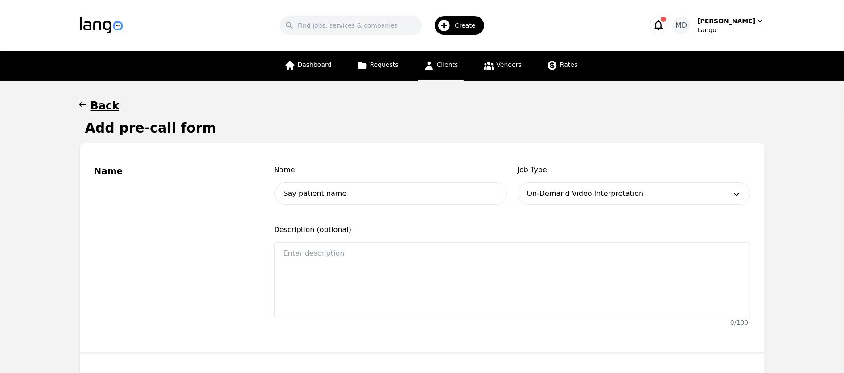
click at [97, 101] on h1 "Back" at bounding box center [105, 106] width 29 height 14
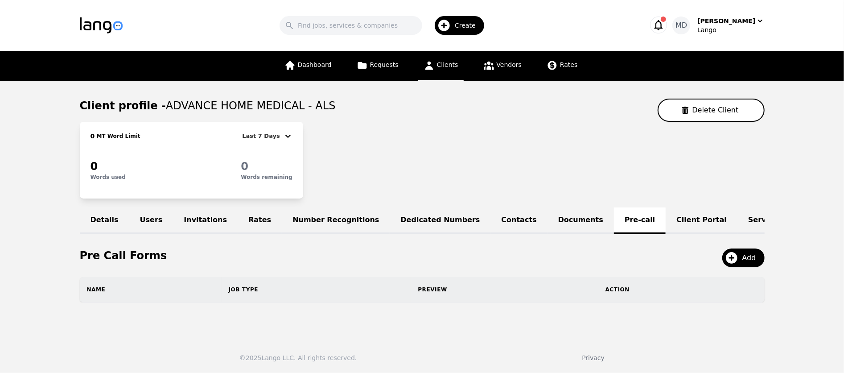
click at [666, 220] on link "Client Portal" at bounding box center [702, 220] width 72 height 27
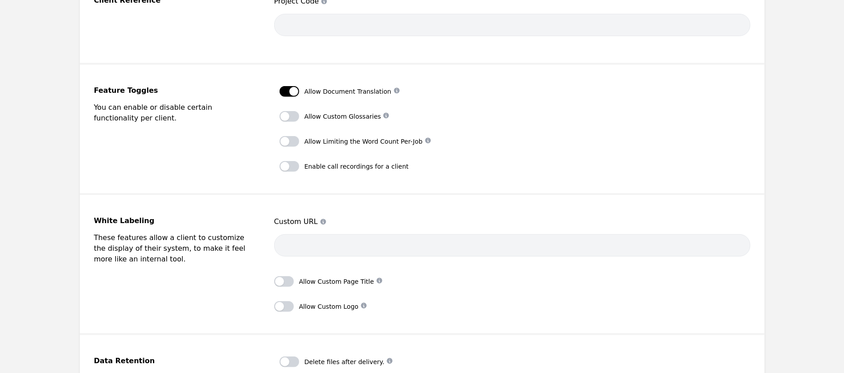
scroll to position [269, 0]
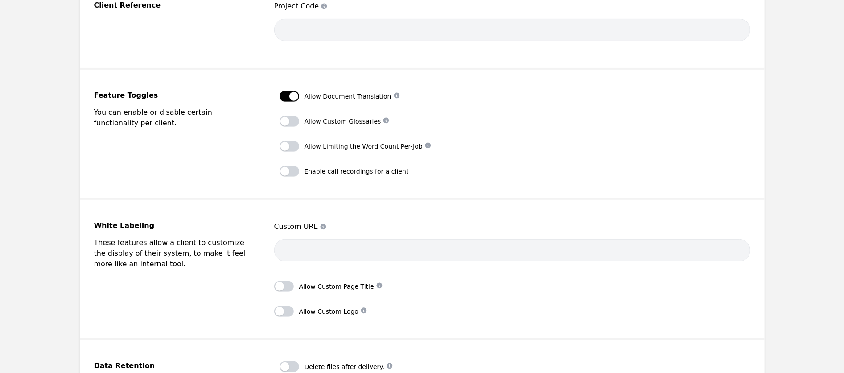
click at [301, 120] on div "Allow Custom Glossaries If enabled, organizations may use custom org-specific g…" at bounding box center [356, 121] width 152 height 11
click at [293, 120] on button "button" at bounding box center [290, 121] width 20 height 11
click at [286, 120] on button "button" at bounding box center [290, 121] width 20 height 11
checkbox input "false"
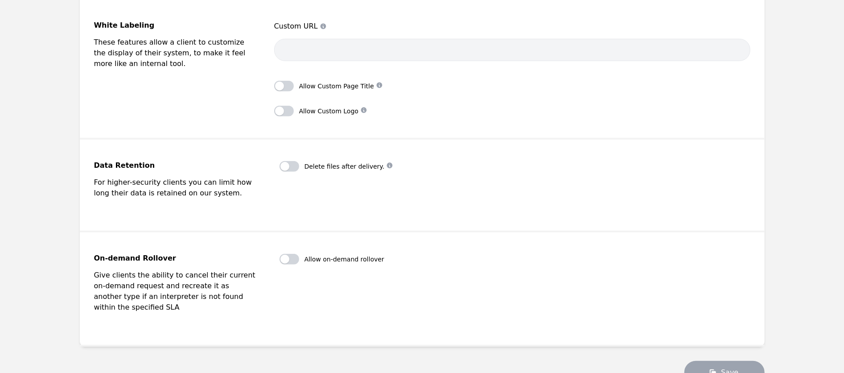
scroll to position [470, 0]
click at [297, 256] on button "button" at bounding box center [290, 258] width 20 height 11
checkbox input "true"
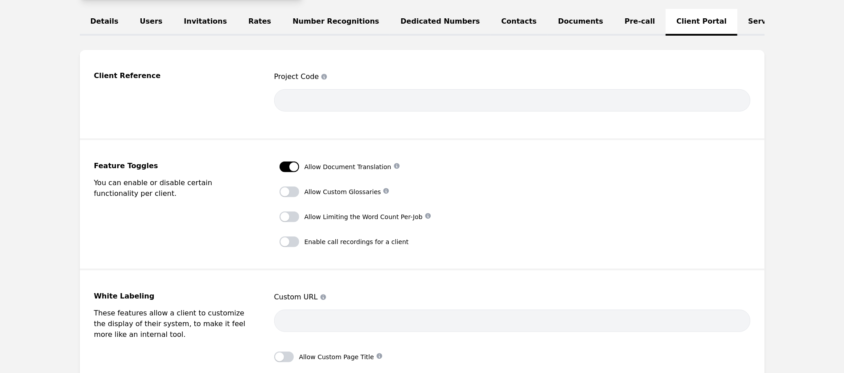
scroll to position [0, 0]
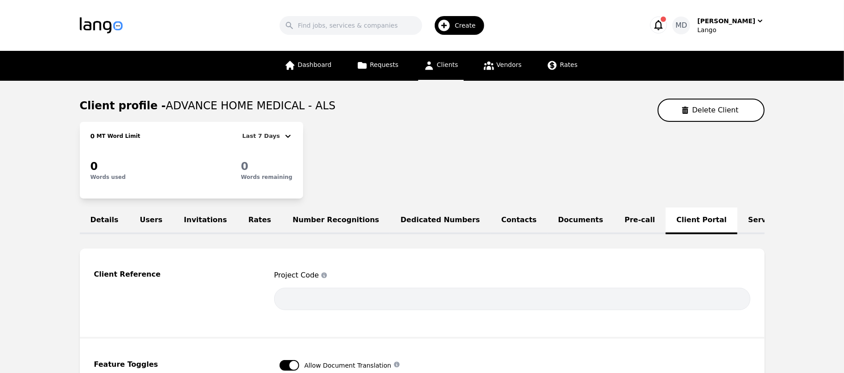
click at [738, 227] on link "Service Lines" at bounding box center [775, 220] width 75 height 27
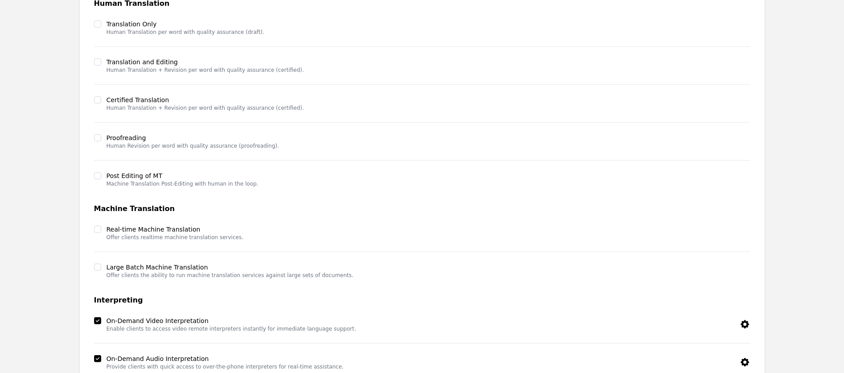
scroll to position [279, 0]
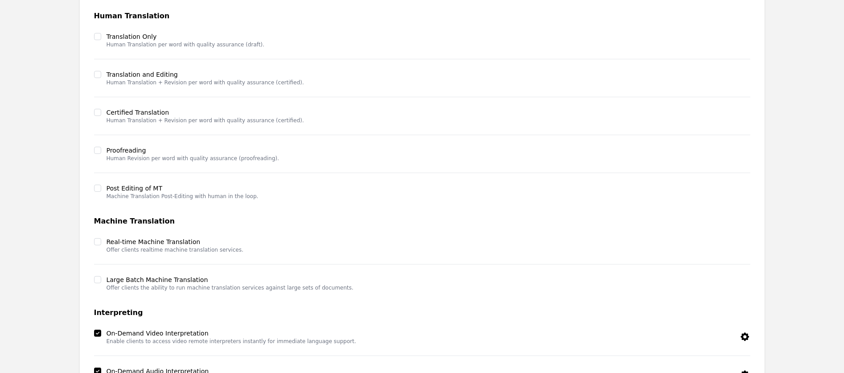
click at [97, 77] on div at bounding box center [97, 74] width 7 height 9
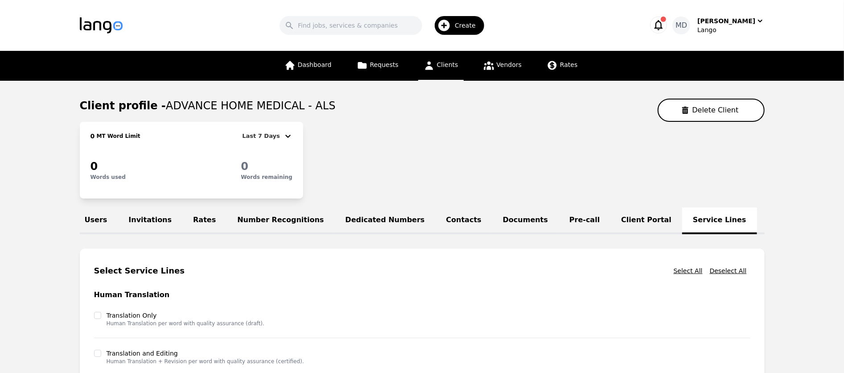
scroll to position [0, 128]
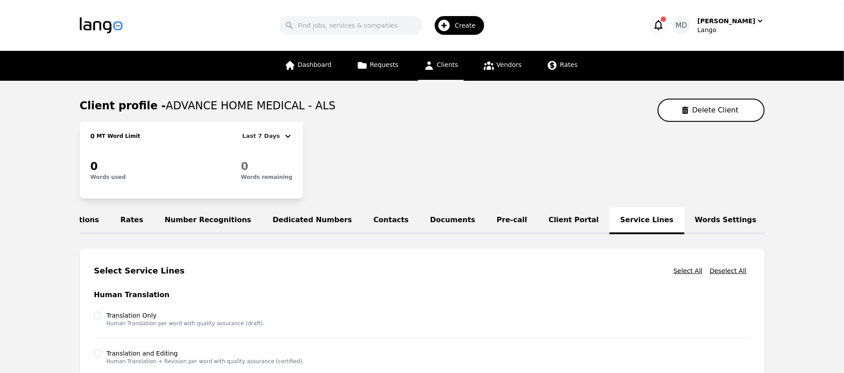
click at [685, 217] on link "Words Settings" at bounding box center [726, 220] width 83 height 27
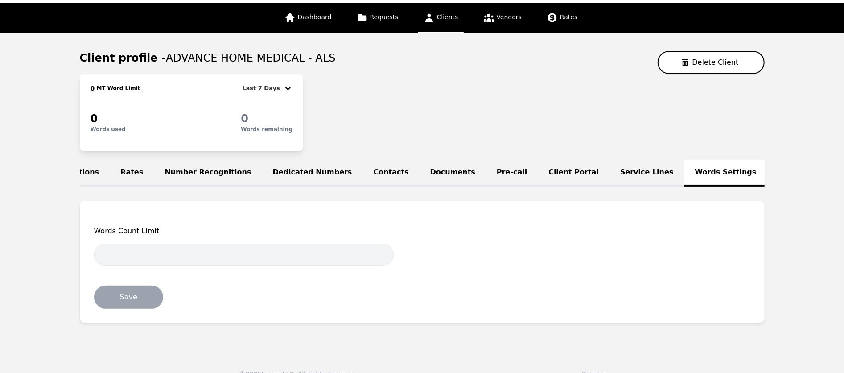
scroll to position [61, 0]
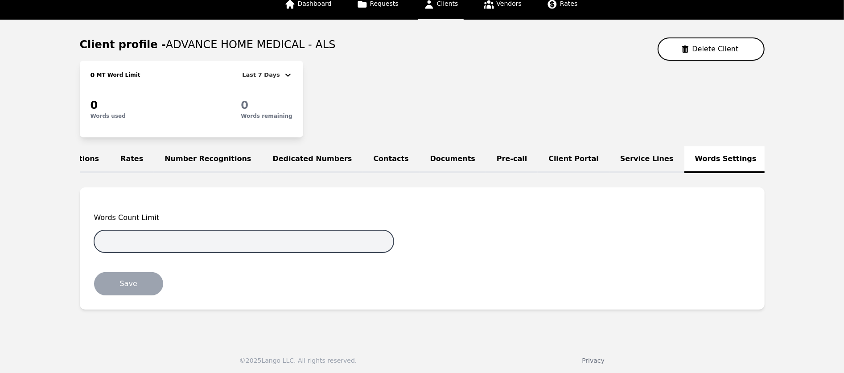
click at [236, 236] on input "number" at bounding box center [244, 241] width 300 height 22
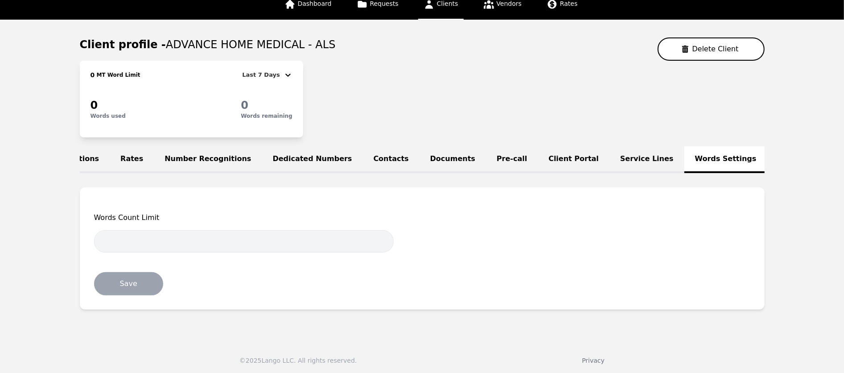
click at [768, 154] on link "IVR Languages" at bounding box center [808, 159] width 81 height 27
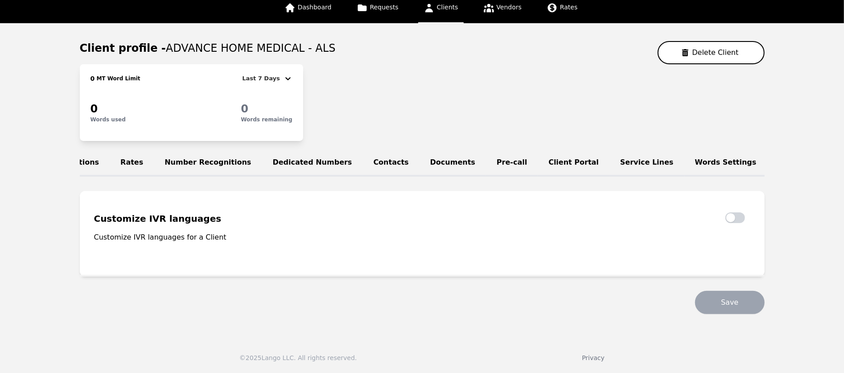
scroll to position [54, 0]
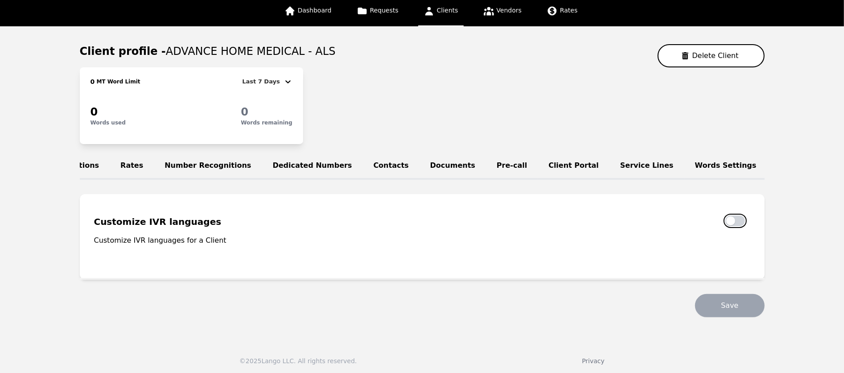
click at [740, 219] on button "button" at bounding box center [736, 220] width 20 height 11
checkbox input "true"
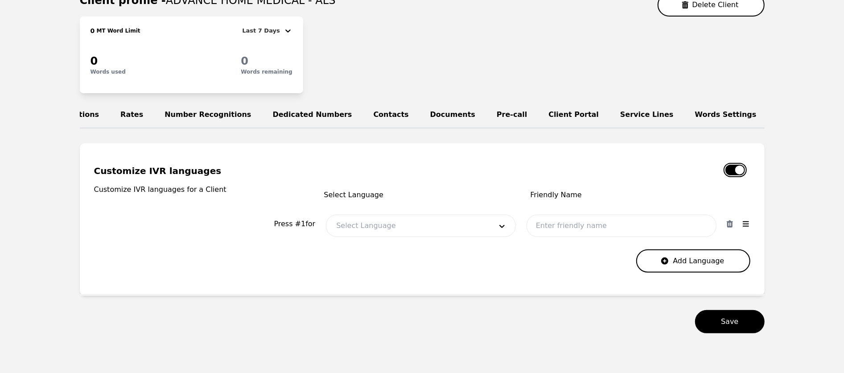
scroll to position [121, 0]
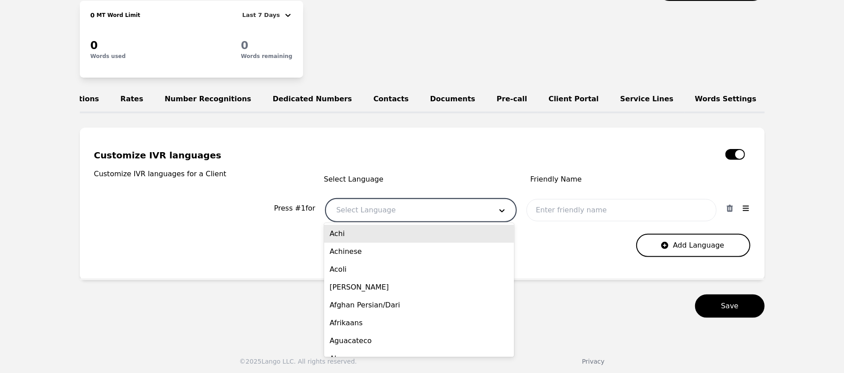
click at [442, 211] on div at bounding box center [407, 209] width 162 height 21
click at [257, 211] on div "Customize IVR languages Customize IVR languages for a Client Select Language Fr…" at bounding box center [422, 203] width 657 height 108
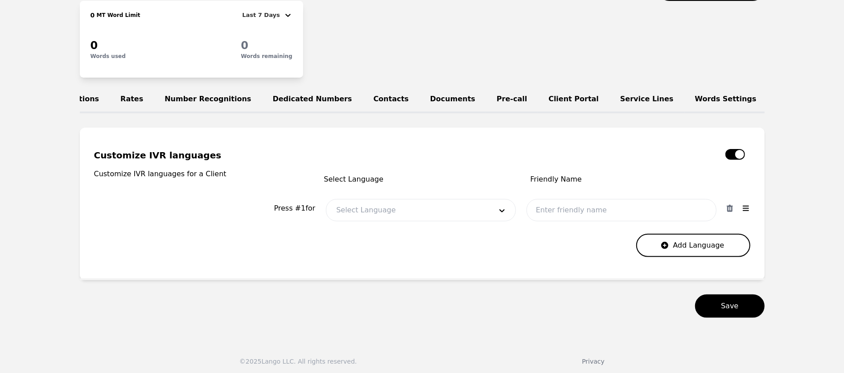
scroll to position [0, 0]
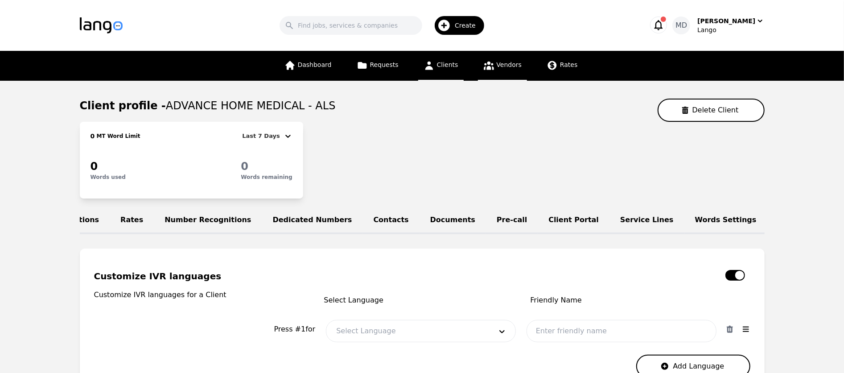
click at [507, 67] on span "Vendors" at bounding box center [509, 64] width 25 height 7
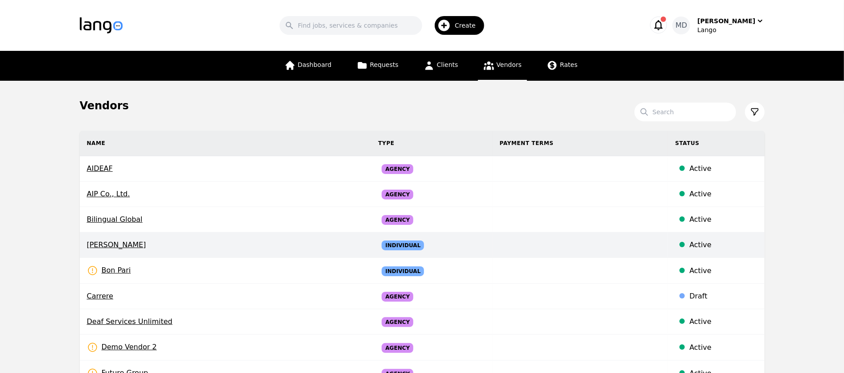
click at [111, 247] on span "Bill Jones" at bounding box center [225, 245] width 277 height 11
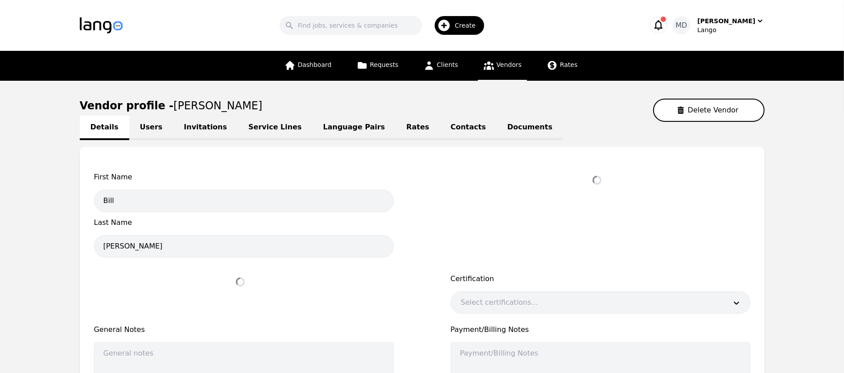
select select "active"
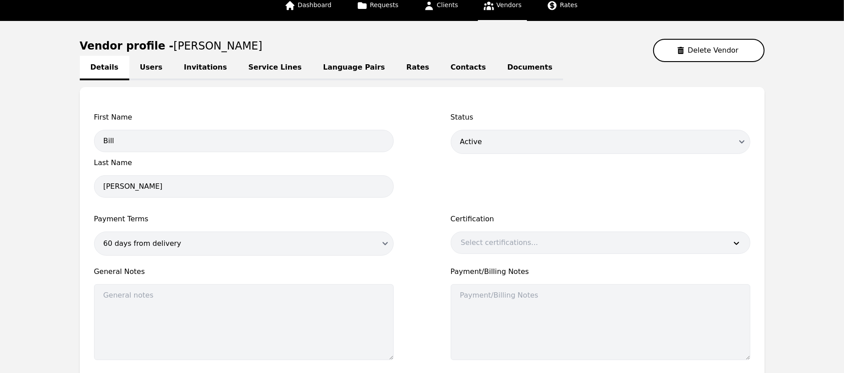
scroll to position [59, 0]
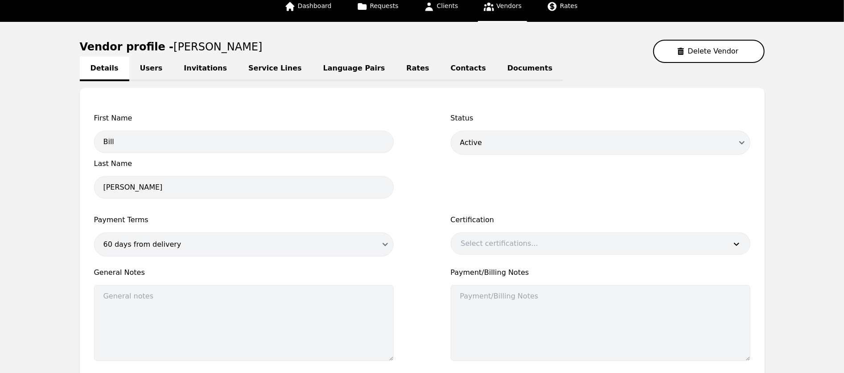
click at [149, 63] on link "Users" at bounding box center [151, 69] width 44 height 25
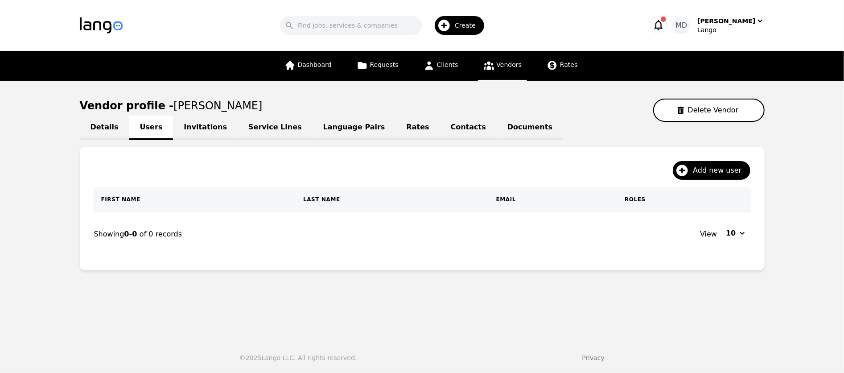
click at [90, 128] on link "Details" at bounding box center [105, 128] width 50 height 25
select select "active"
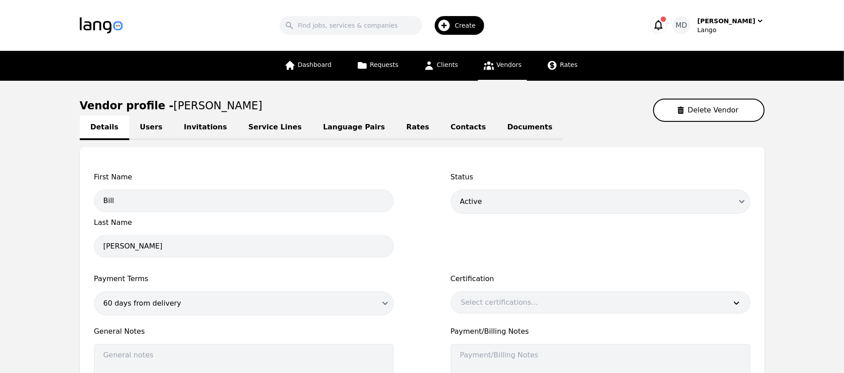
click at [152, 123] on link "Users" at bounding box center [151, 128] width 44 height 25
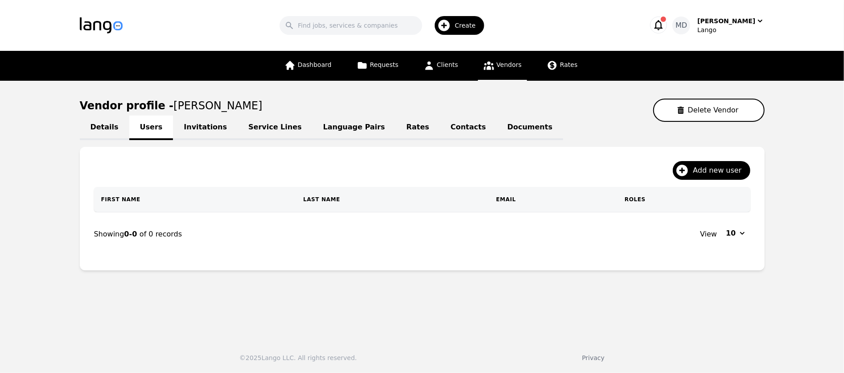
click at [330, 127] on link "Language Pairs" at bounding box center [354, 128] width 83 height 25
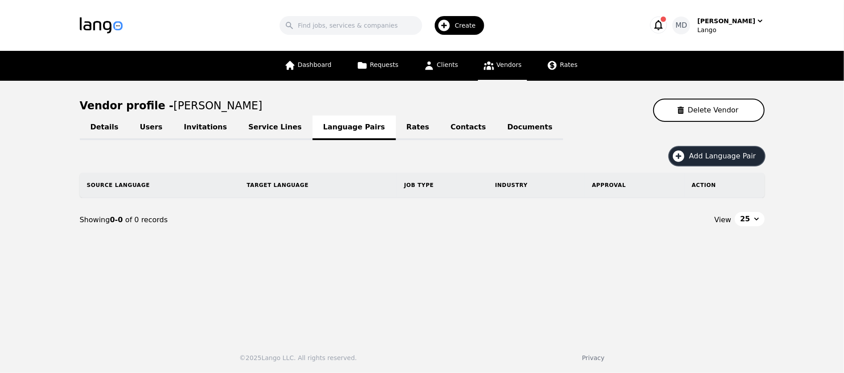
click at [720, 155] on span "Add Language Pair" at bounding box center [726, 156] width 73 height 11
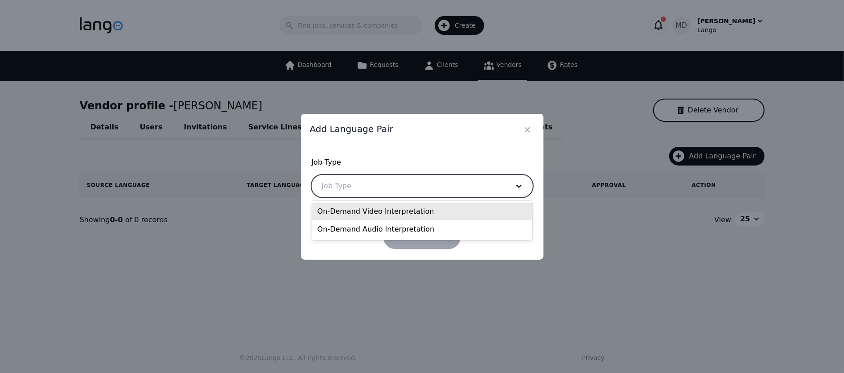
click at [423, 184] on div at bounding box center [409, 185] width 194 height 21
click at [409, 211] on div "On-Demand Video Interpretation" at bounding box center [422, 211] width 220 height 18
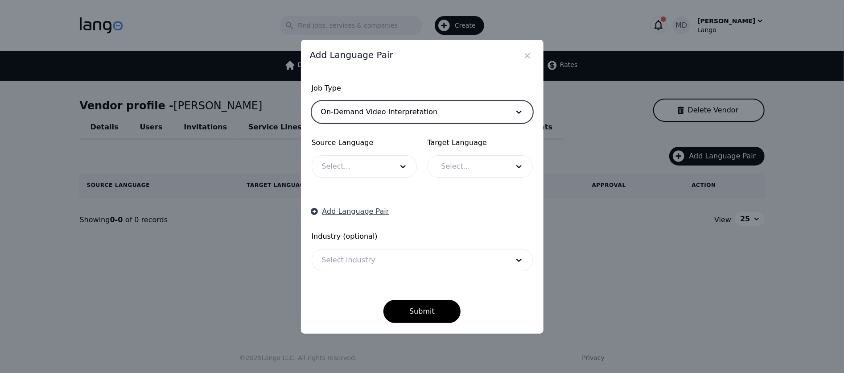
click at [365, 212] on button "Add Language Pair" at bounding box center [351, 211] width 78 height 11
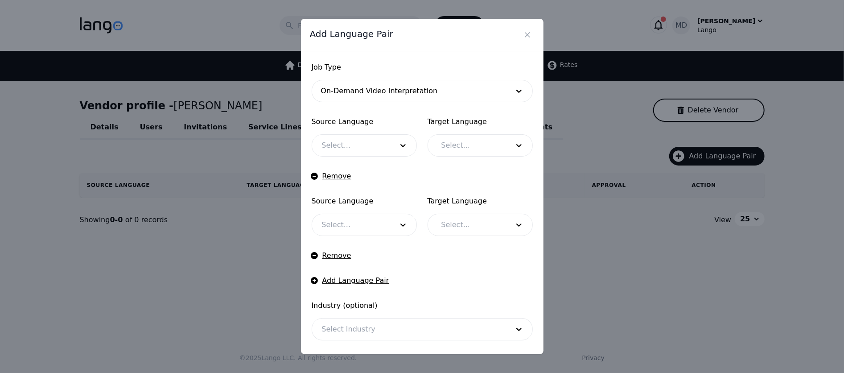
scroll to position [32, 0]
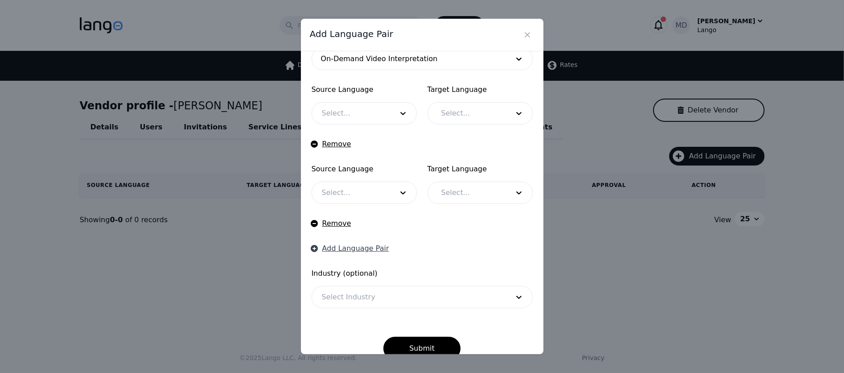
click at [342, 252] on button "Add Language Pair" at bounding box center [351, 248] width 78 height 11
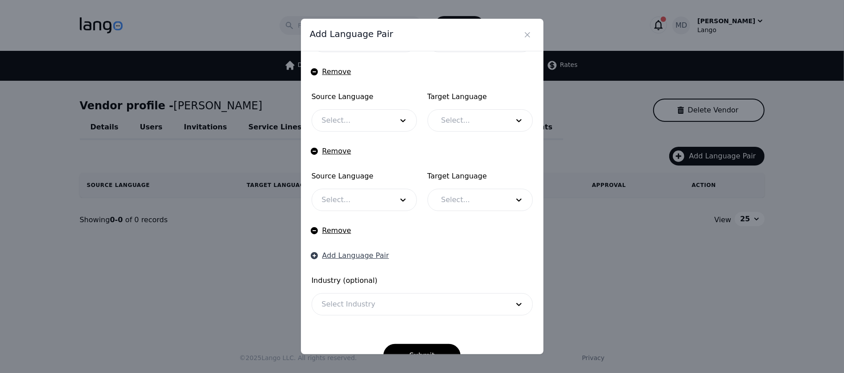
scroll to position [127, 0]
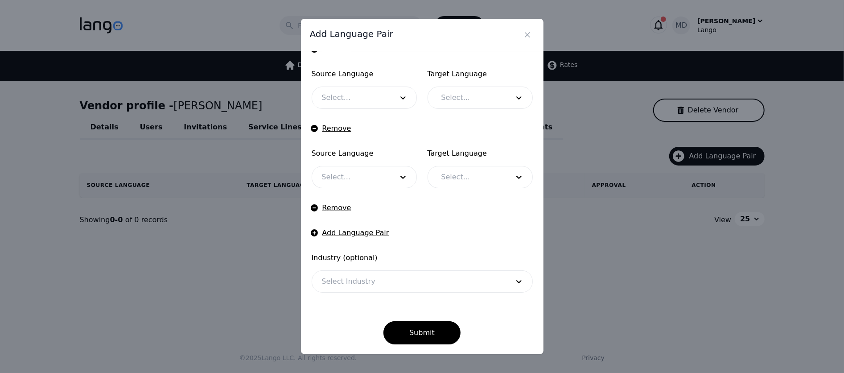
click at [450, 294] on form "Job Type On-Demand Video Interpretation Source Language Select... Target Langua…" at bounding box center [422, 139] width 221 height 409
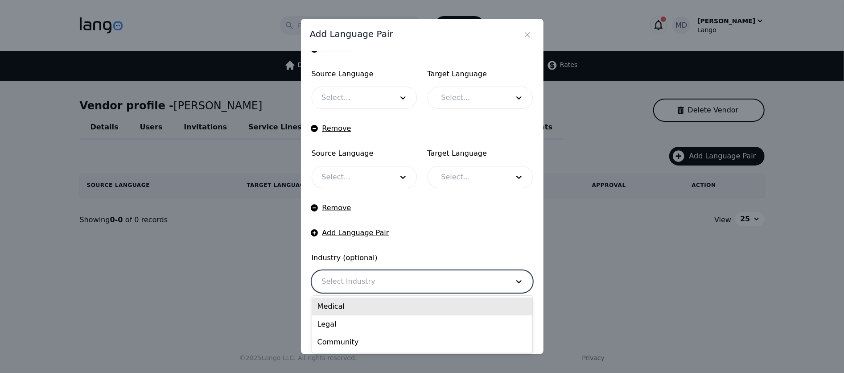
click at [446, 288] on div at bounding box center [409, 281] width 194 height 21
click at [416, 309] on div "Medical" at bounding box center [422, 306] width 220 height 18
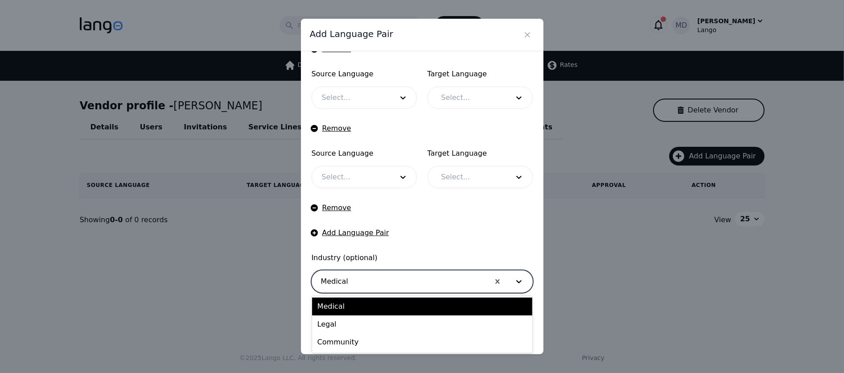
click at [405, 281] on div at bounding box center [401, 281] width 178 height 21
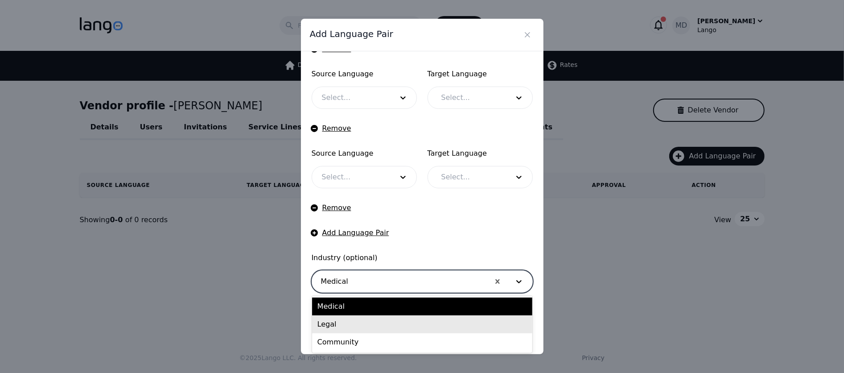
click at [392, 322] on div "Legal" at bounding box center [422, 324] width 220 height 18
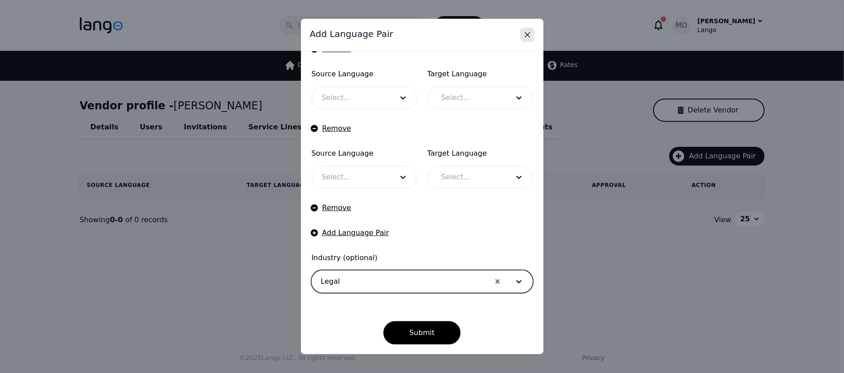
click at [528, 38] on icon "Close" at bounding box center [527, 34] width 9 height 9
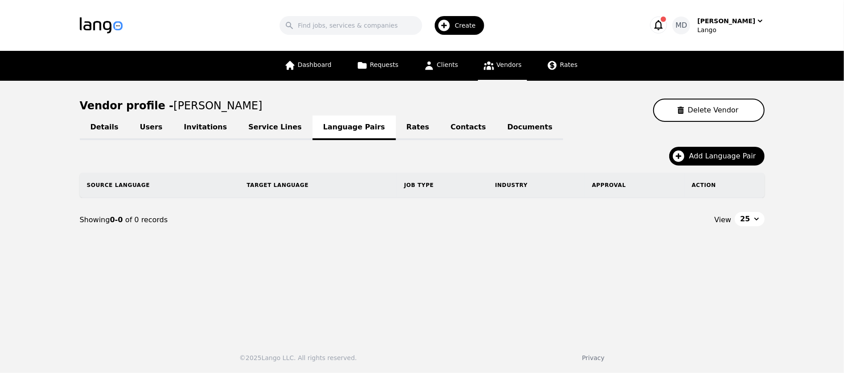
click at [734, 145] on div "Details Users Invitations Service Lines Language Pairs Rates Contacts Documents…" at bounding box center [422, 182] width 685 height 120
click at [396, 129] on link "Rates" at bounding box center [418, 128] width 44 height 25
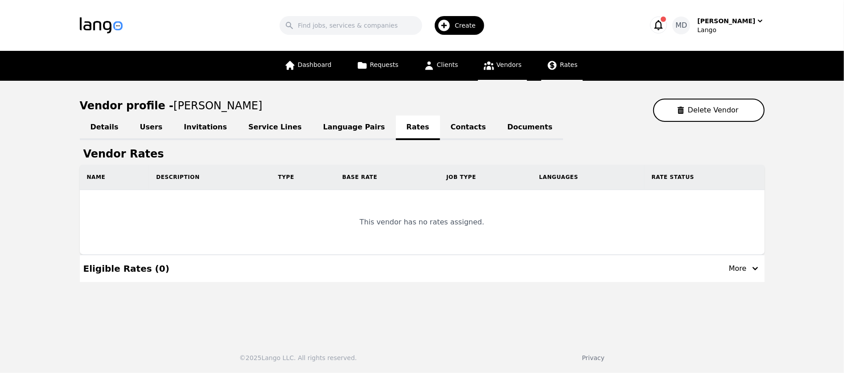
click at [566, 67] on span "Rates" at bounding box center [568, 64] width 17 height 7
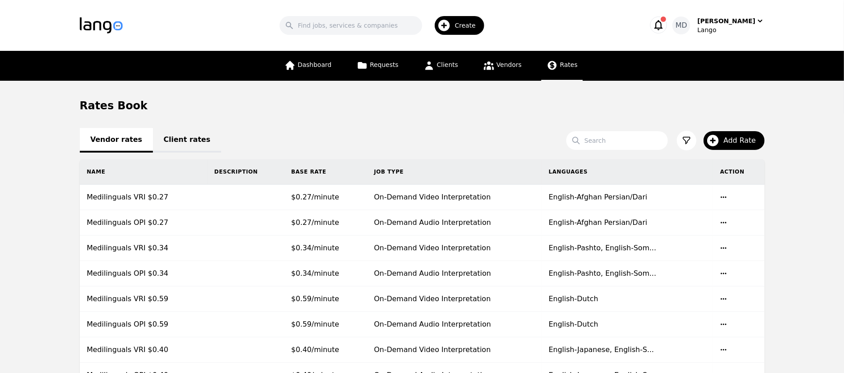
click at [179, 149] on link "Client rates" at bounding box center [187, 140] width 68 height 25
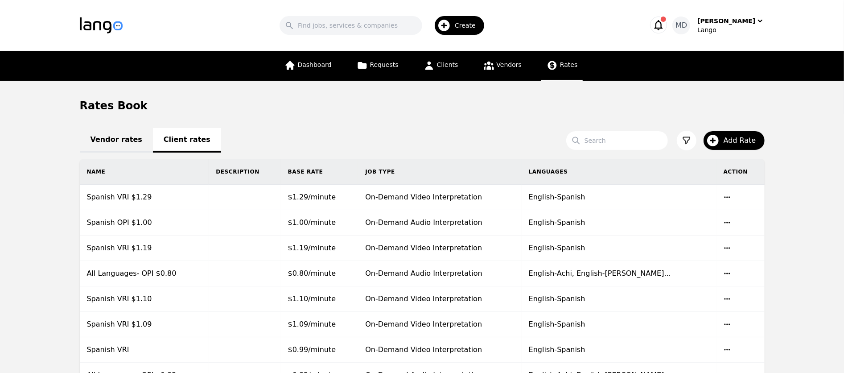
click at [106, 143] on link "Vendor rates" at bounding box center [116, 140] width 73 height 25
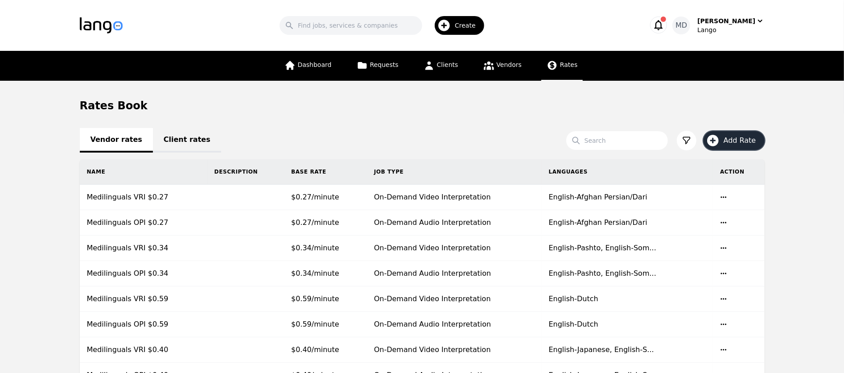
click at [737, 145] on span "Add Rate" at bounding box center [743, 140] width 39 height 11
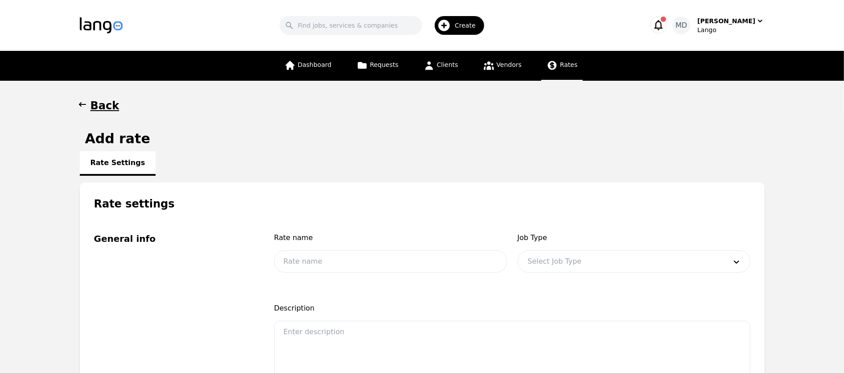
click at [91, 106] on h1 "Back" at bounding box center [105, 106] width 29 height 14
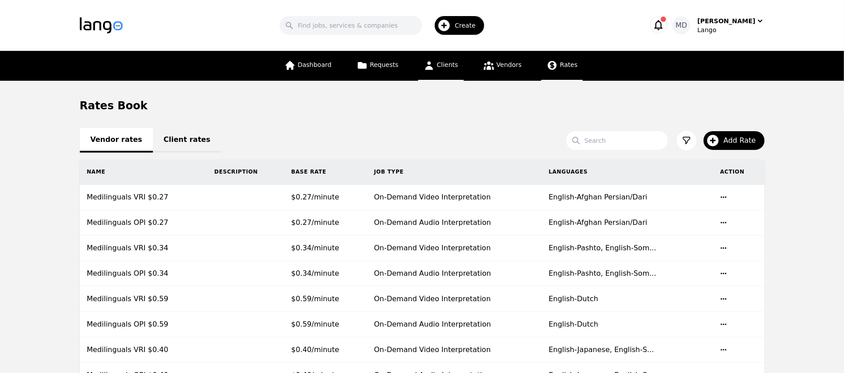
click at [450, 59] on link "Clients" at bounding box center [440, 66] width 45 height 30
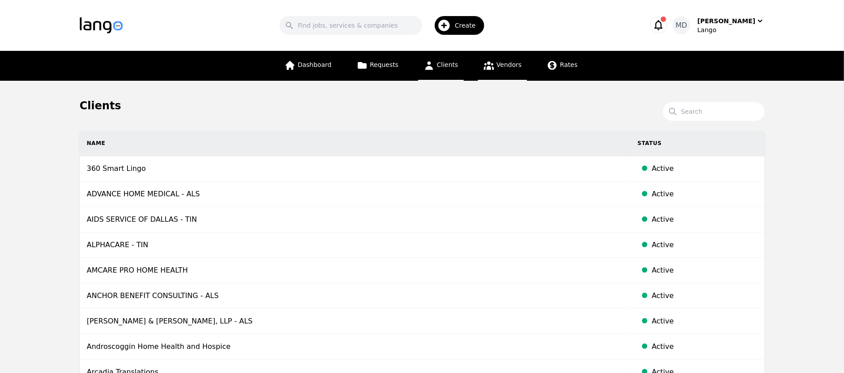
click at [504, 76] on link "Vendors" at bounding box center [502, 66] width 49 height 30
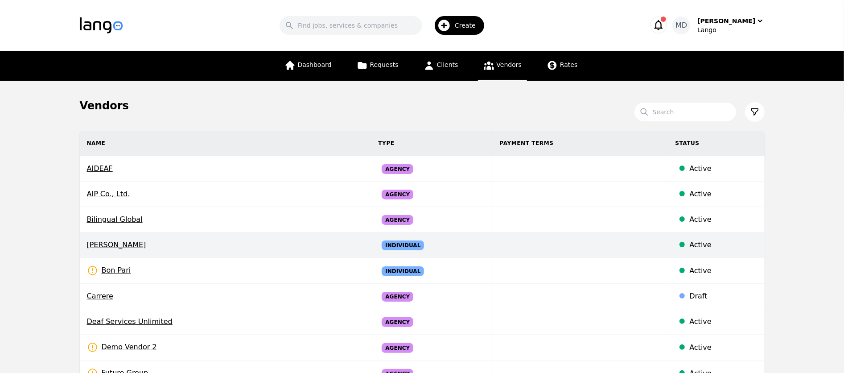
click at [114, 246] on span "Bill Jones" at bounding box center [225, 245] width 277 height 11
select select "active"
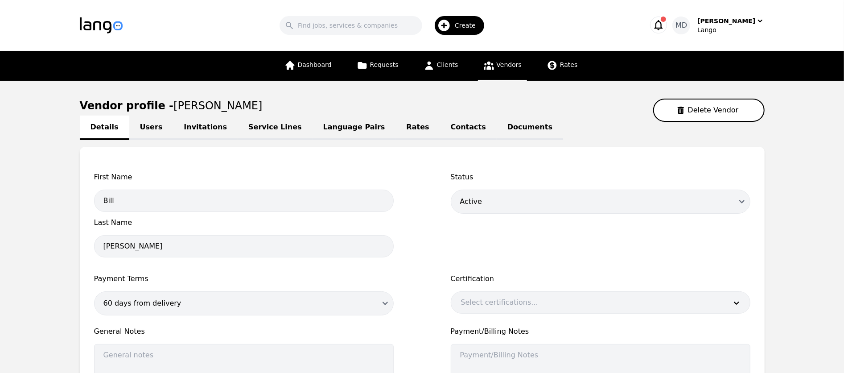
click at [440, 123] on link "Contacts" at bounding box center [468, 128] width 57 height 25
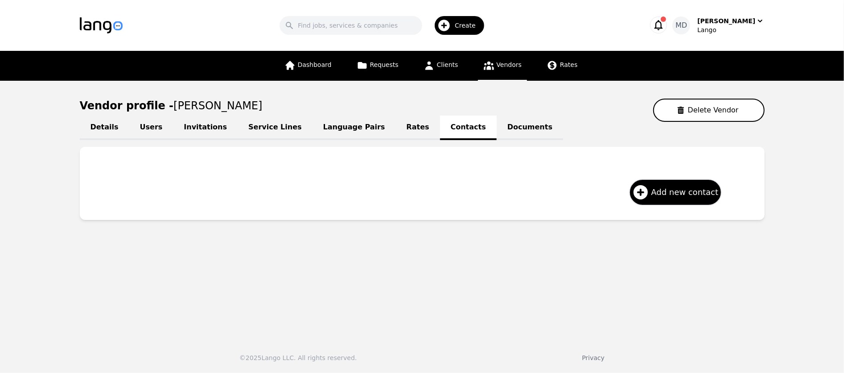
click at [497, 124] on link "Documents" at bounding box center [530, 128] width 66 height 25
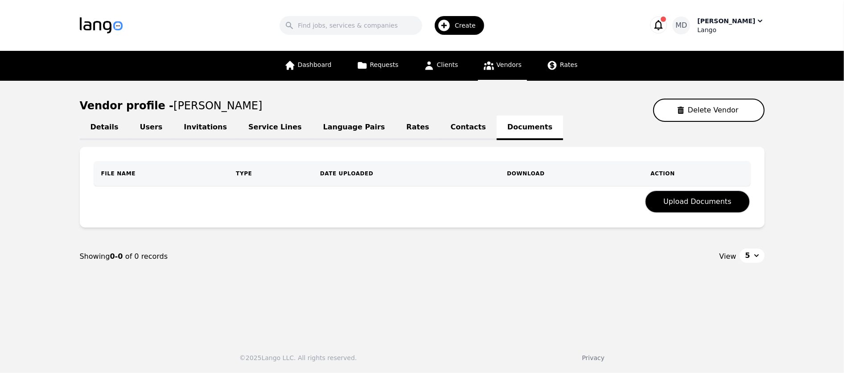
click at [727, 34] on div "Lango" at bounding box center [731, 29] width 67 height 9
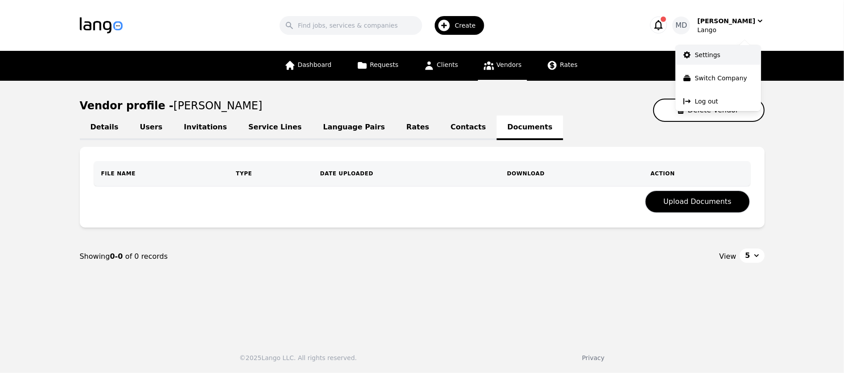
click at [712, 53] on p "Settings" at bounding box center [707, 54] width 25 height 9
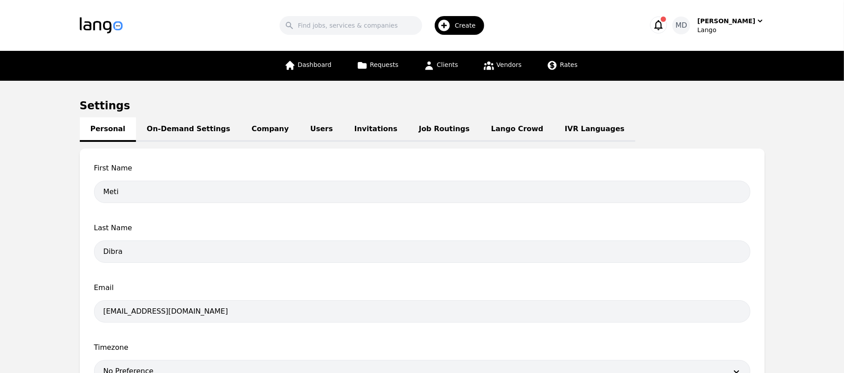
click at [408, 132] on link "Job Routings" at bounding box center [444, 129] width 72 height 25
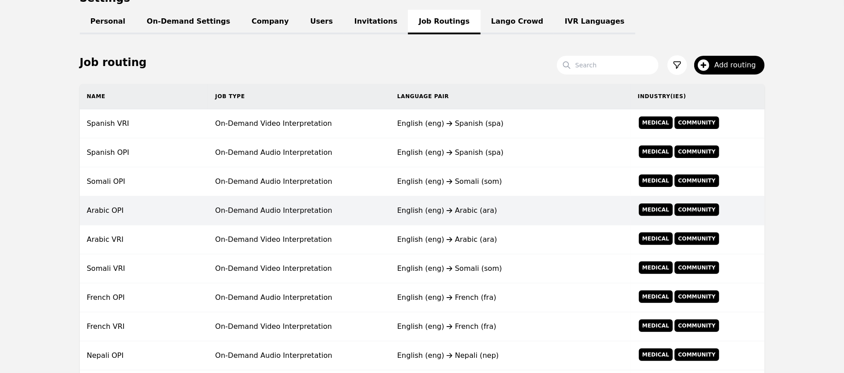
scroll to position [110, 0]
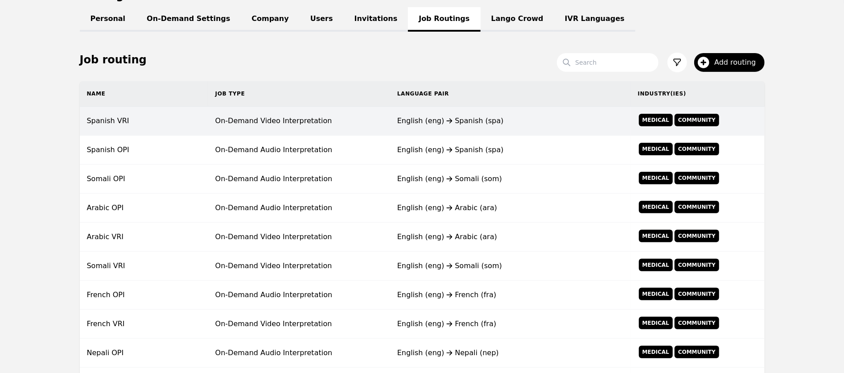
click at [269, 126] on td "On-Demand Video Interpretation" at bounding box center [299, 121] width 182 height 29
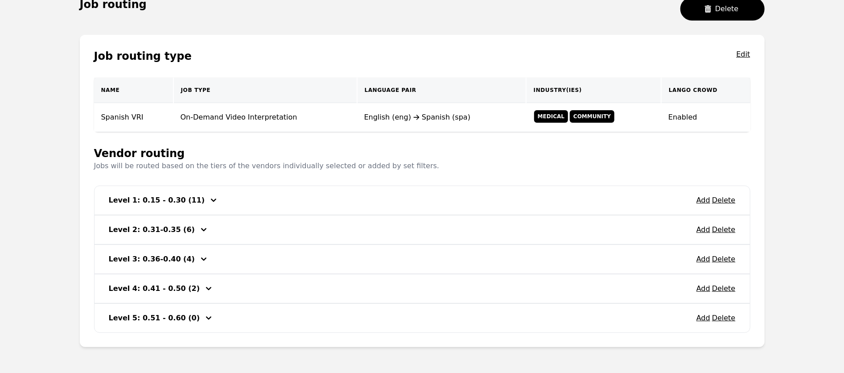
scroll to position [154, 0]
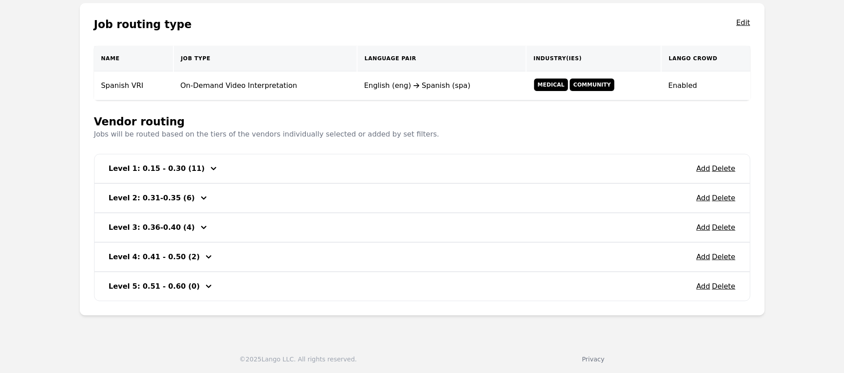
click at [172, 173] on div "Level 1: 0.15 - 0.30 (11)" at bounding box center [158, 168] width 98 height 14
click at [208, 170] on icon "button" at bounding box center [213, 168] width 11 height 11
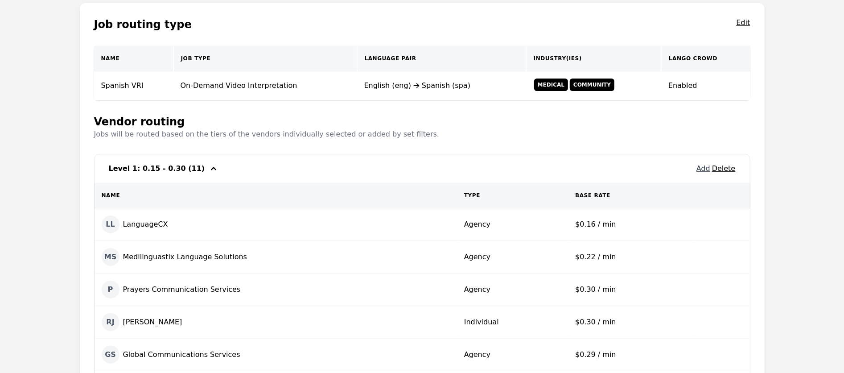
click at [704, 172] on button "Add" at bounding box center [704, 168] width 14 height 11
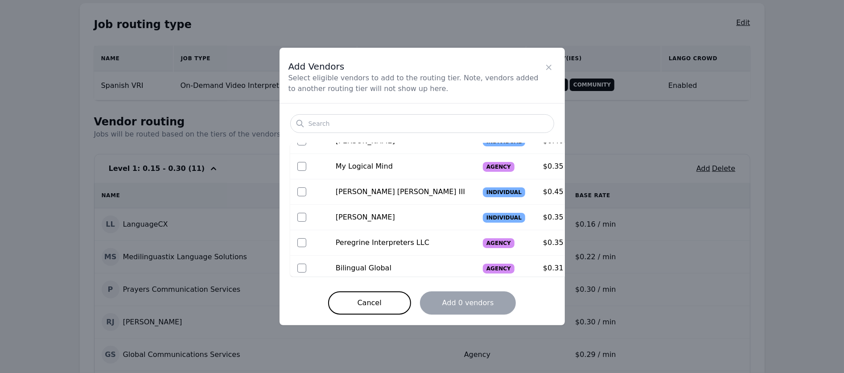
scroll to position [300, 0]
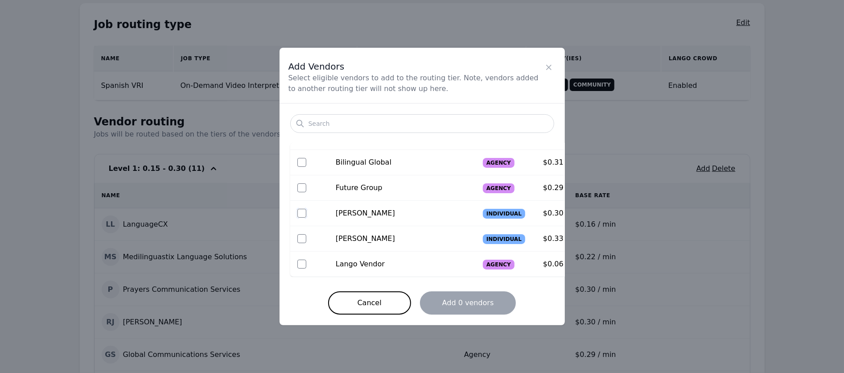
click at [299, 211] on input "checkbox" at bounding box center [301, 213] width 9 height 9
checkbox input "true"
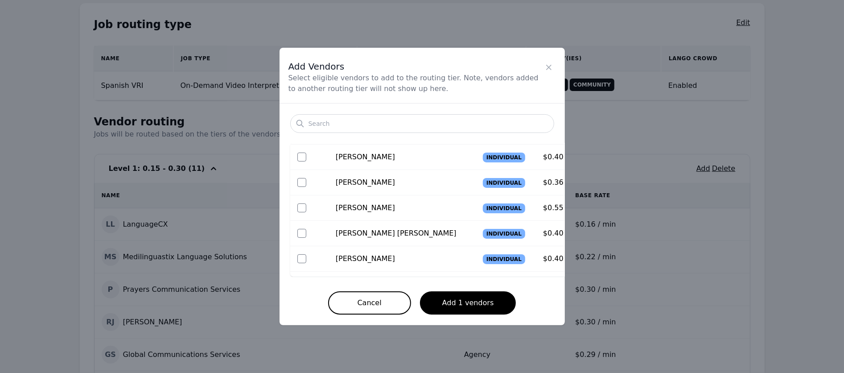
scroll to position [73, 0]
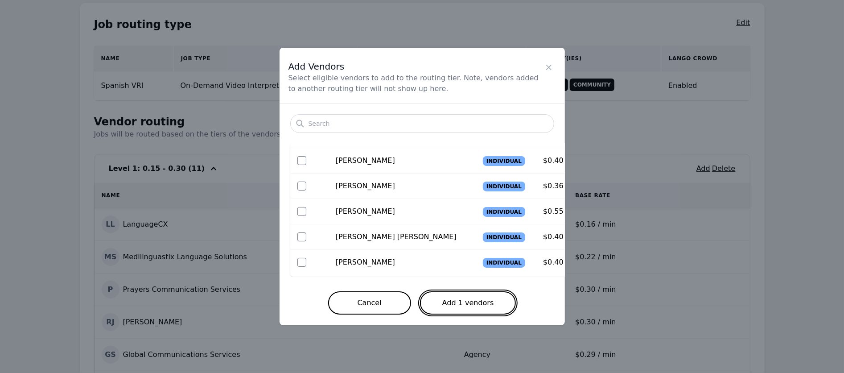
click at [457, 304] on button "Add 1 vendors" at bounding box center [468, 302] width 96 height 23
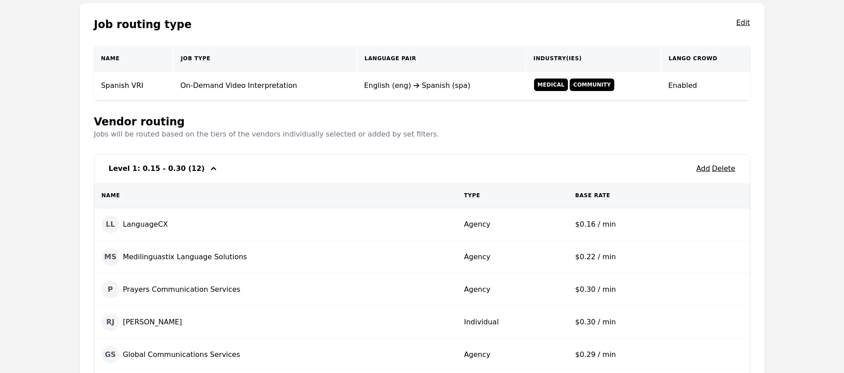
click at [211, 167] on icon "button" at bounding box center [213, 168] width 5 height 3
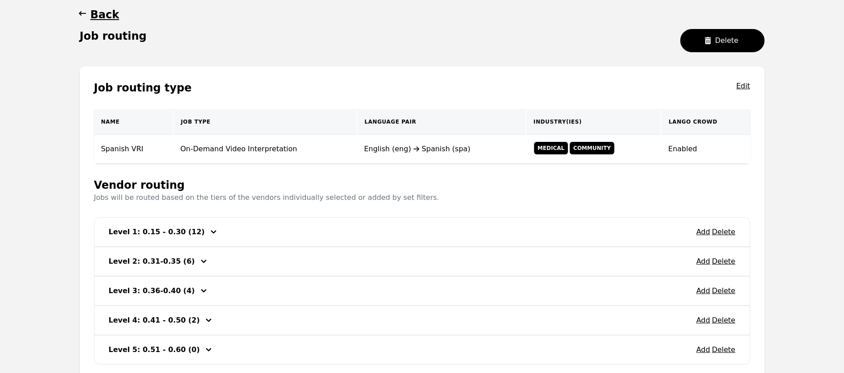
click at [101, 9] on h1 "Back" at bounding box center [105, 15] width 29 height 14
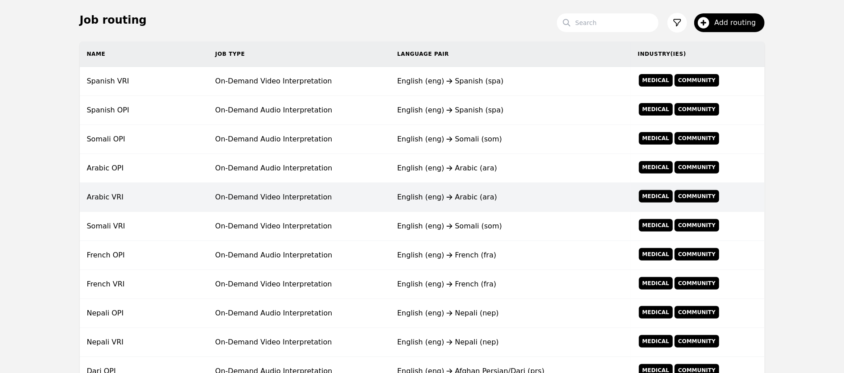
scroll to position [151, 0]
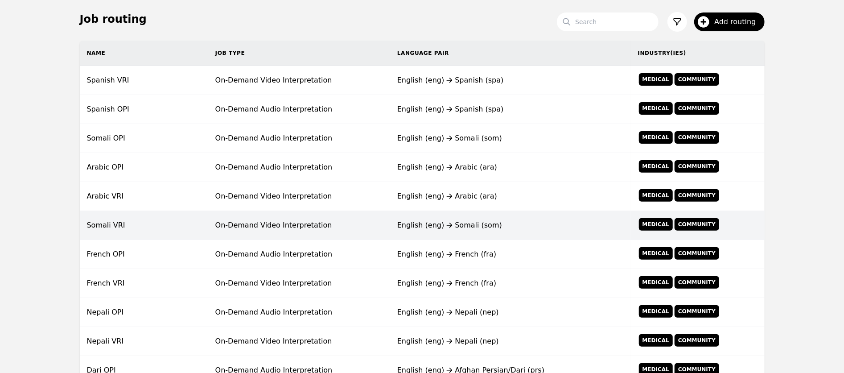
click at [281, 223] on td "On-Demand Video Interpretation" at bounding box center [299, 225] width 182 height 29
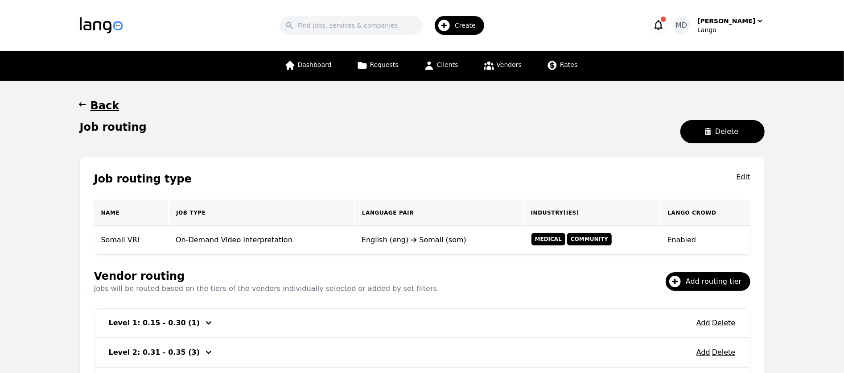
click at [99, 101] on h1 "Back" at bounding box center [105, 106] width 29 height 14
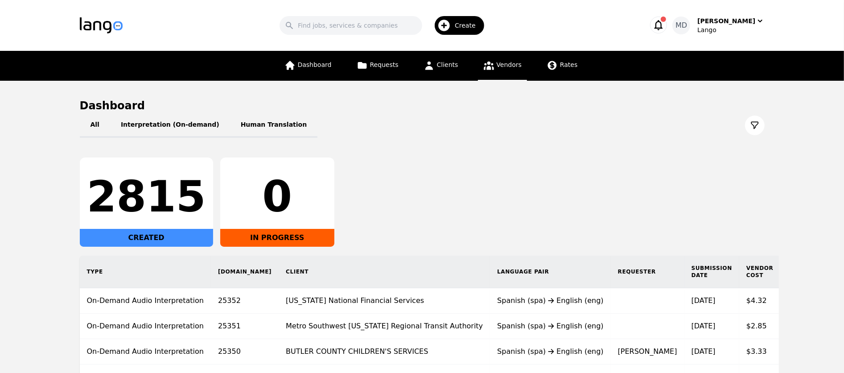
click at [500, 59] on link "Vendors" at bounding box center [502, 66] width 49 height 30
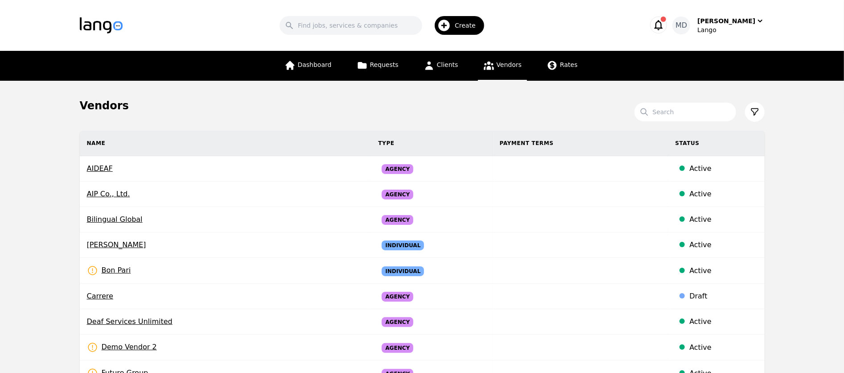
click at [472, 28] on span "Create" at bounding box center [468, 25] width 27 height 9
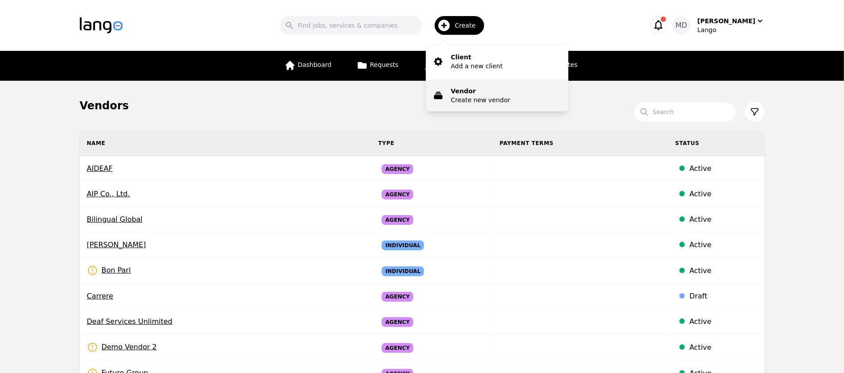
click at [479, 88] on p "Vendor" at bounding box center [480, 91] width 59 height 9
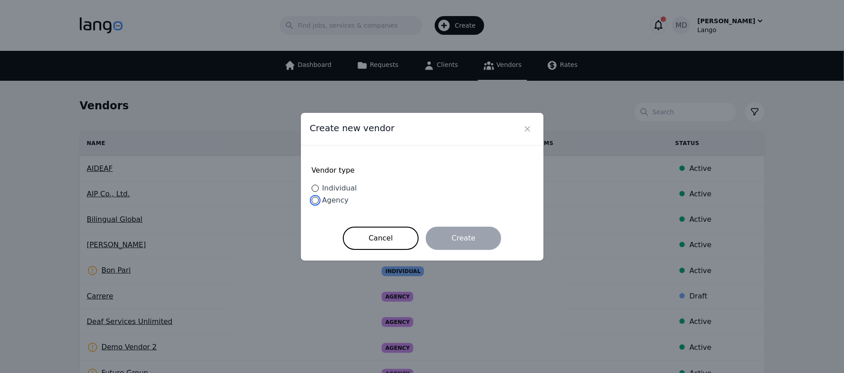
click at [315, 201] on input "Agency" at bounding box center [315, 200] width 7 height 7
radio input "true"
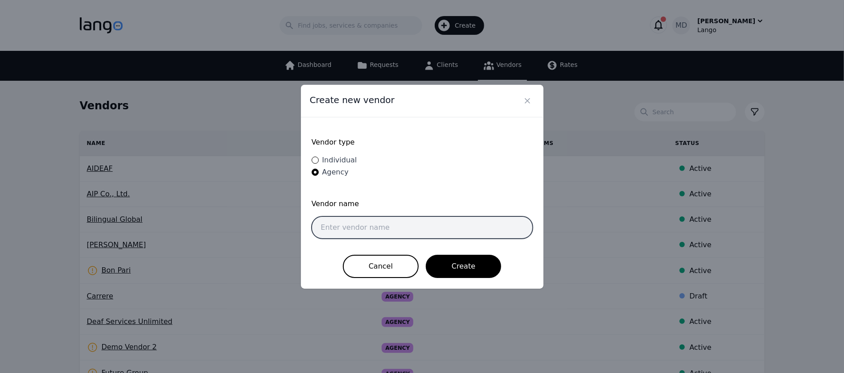
click at [403, 222] on input "text" at bounding box center [422, 227] width 221 height 22
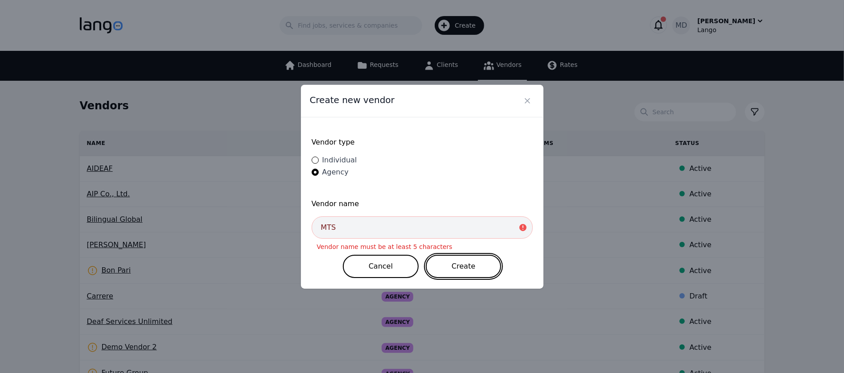
click at [472, 274] on button "Create" at bounding box center [463, 266] width 75 height 23
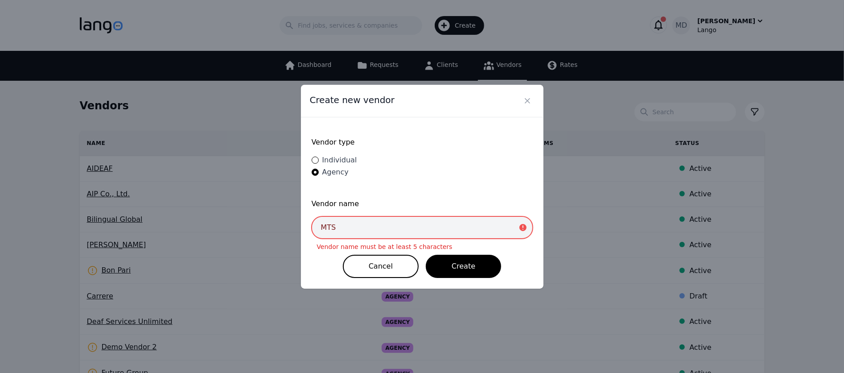
click at [384, 229] on input "MTS" at bounding box center [422, 227] width 221 height 22
type input "MTS"
click at [525, 105] on icon "Close" at bounding box center [527, 100] width 9 height 9
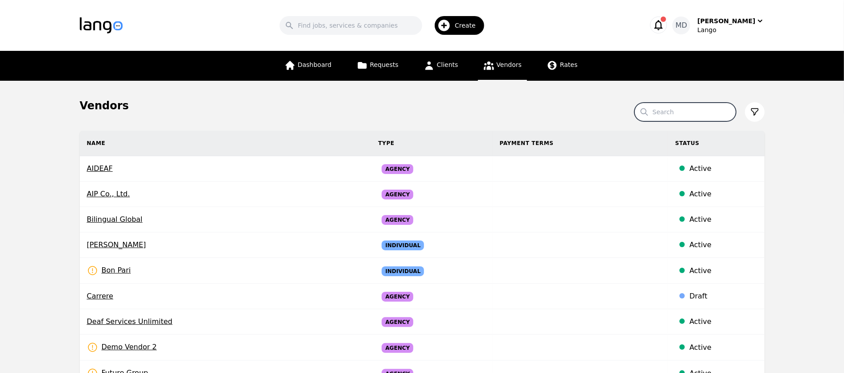
click at [720, 117] on input "Search" at bounding box center [686, 112] width 102 height 19
type input "MTS"
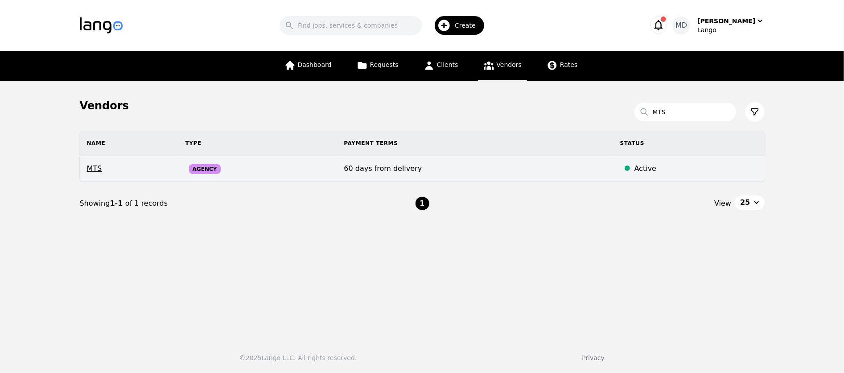
click at [88, 168] on span "MTS" at bounding box center [129, 168] width 84 height 11
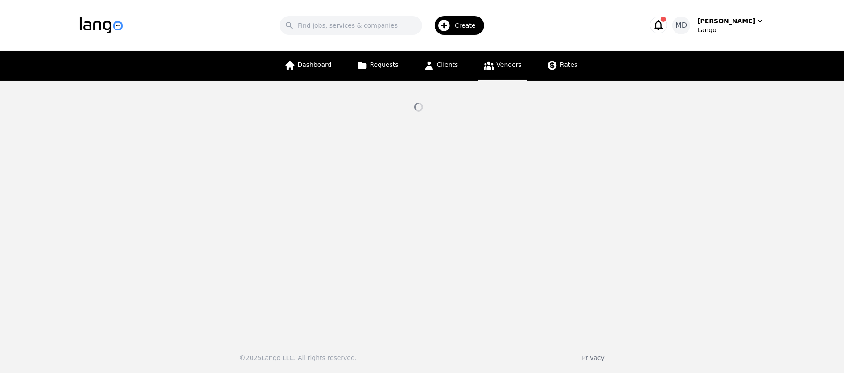
select select "active"
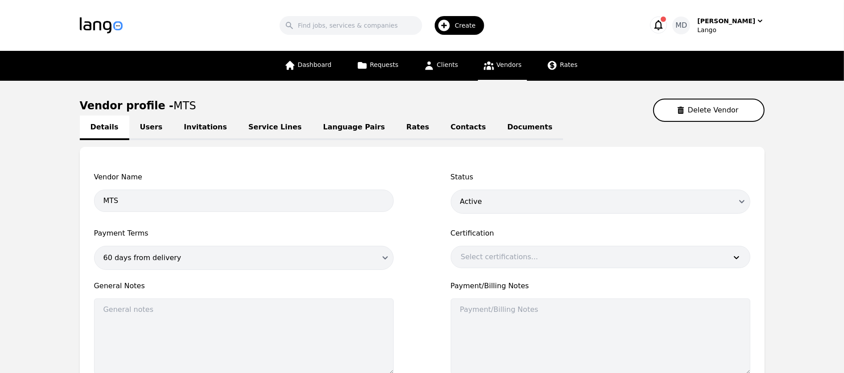
click at [146, 127] on link "Users" at bounding box center [151, 128] width 44 height 25
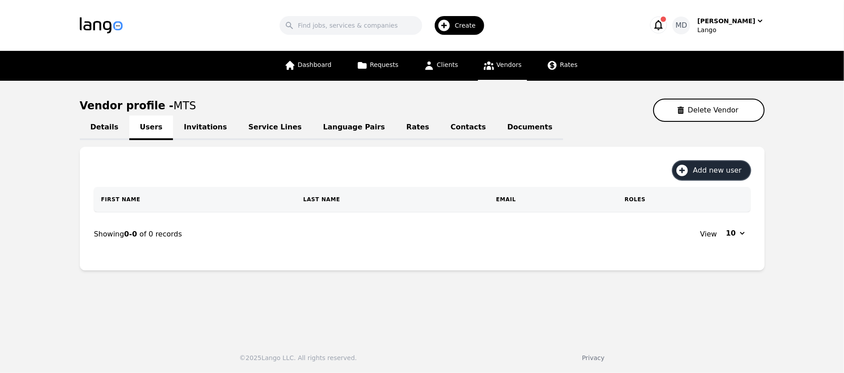
click at [730, 172] on span "Add new user" at bounding box center [720, 170] width 55 height 11
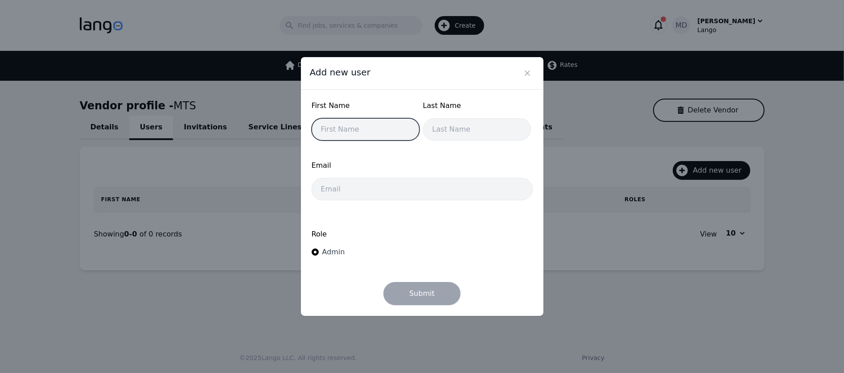
click at [387, 129] on input "text" at bounding box center [366, 129] width 108 height 22
type input "Daniel"
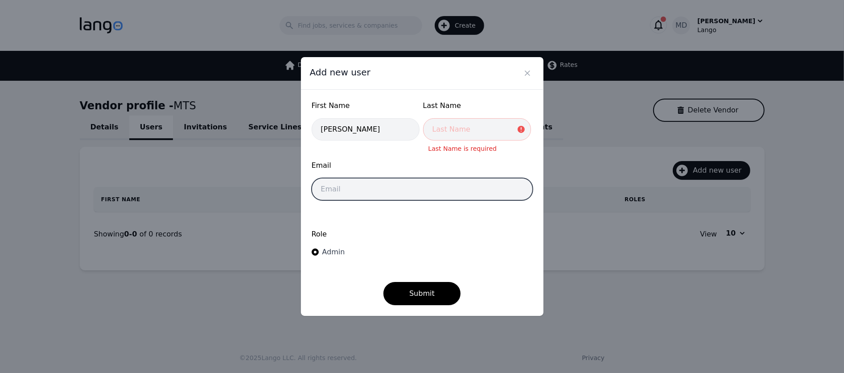
click at [380, 185] on input "email" at bounding box center [422, 189] width 221 height 22
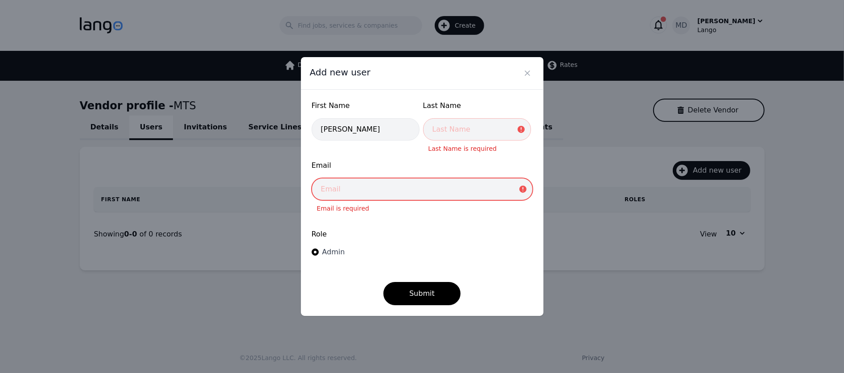
paste input "Daniel@multilingual-tech.com"
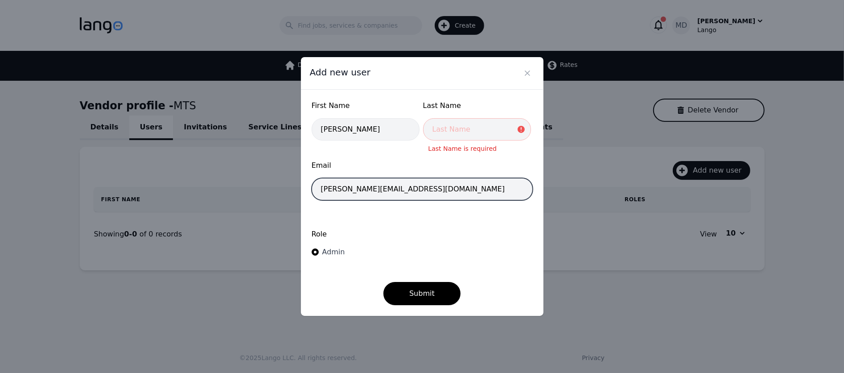
type input "Daniel@multilingual-tech.com"
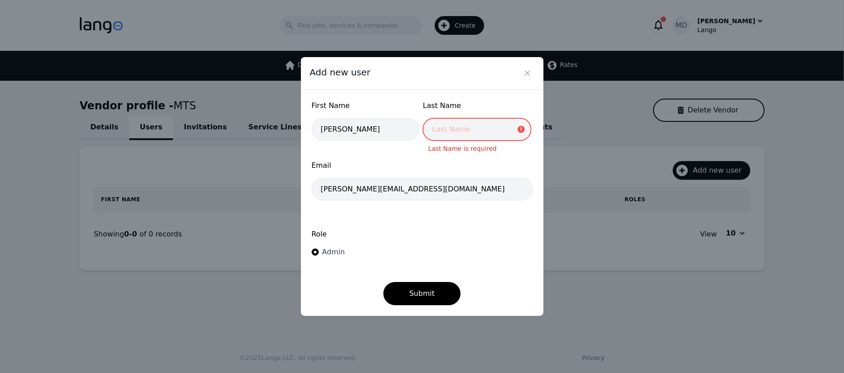
click at [471, 133] on input "text" at bounding box center [477, 129] width 108 height 22
type input "Garza"
click at [420, 217] on form "First Name Daniel Last Name Garza Email Daniel@multilingual-tech.com Role Admin…" at bounding box center [422, 202] width 221 height 205
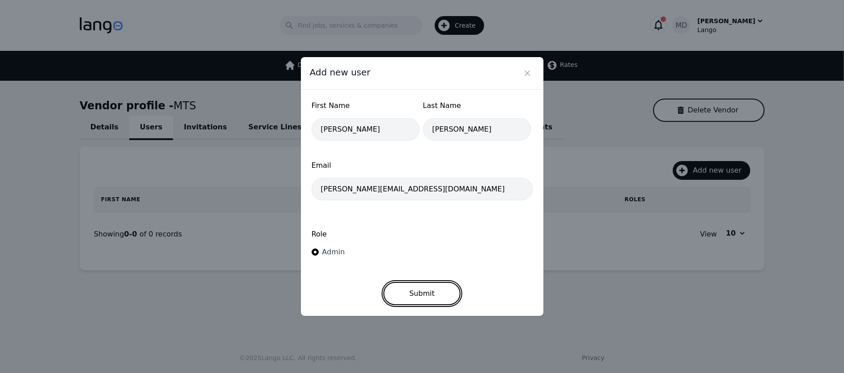
click at [413, 294] on button "Submit" at bounding box center [422, 293] width 77 height 23
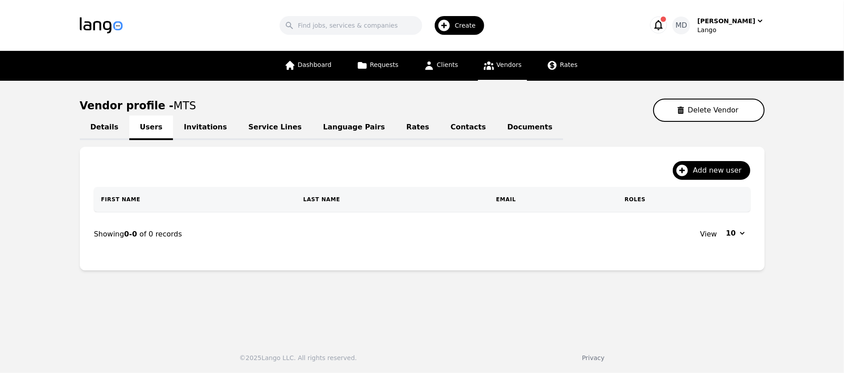
click at [188, 135] on link "Invitations" at bounding box center [205, 128] width 65 height 25
